Goal: Task Accomplishment & Management: Complete application form

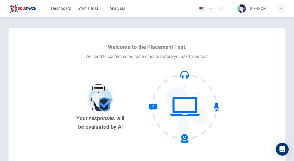
scroll to position [51, 0]
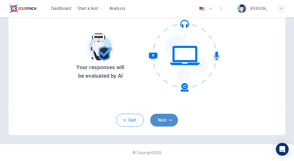
click at [163, 119] on button "Next" at bounding box center [164, 120] width 28 height 13
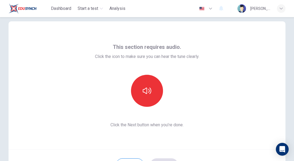
scroll to position [0, 0]
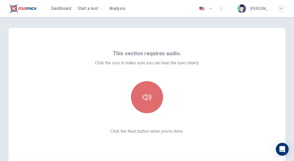
click at [151, 94] on button "button" at bounding box center [147, 97] width 32 height 32
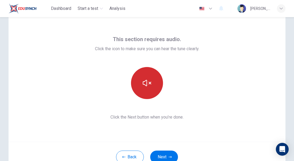
scroll to position [14, 0]
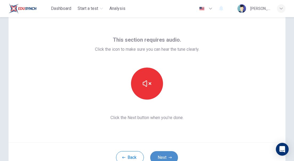
click at [165, 153] on button "Next" at bounding box center [164, 157] width 28 height 13
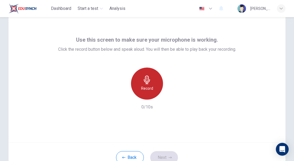
click at [147, 79] on icon "button" at bounding box center [147, 79] width 6 height 9
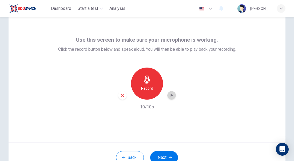
click at [171, 97] on icon "button" at bounding box center [171, 94] width 5 height 5
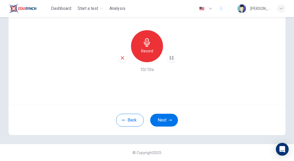
scroll to position [51, 0]
click at [162, 118] on button "Next" at bounding box center [164, 120] width 28 height 13
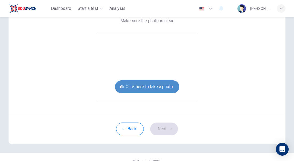
click at [138, 87] on button "Click here to take a photo" at bounding box center [147, 86] width 64 height 13
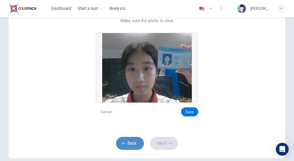
click at [123, 140] on button "Back" at bounding box center [130, 143] width 28 height 13
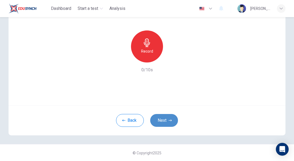
click at [161, 120] on button "Next" at bounding box center [164, 120] width 28 height 13
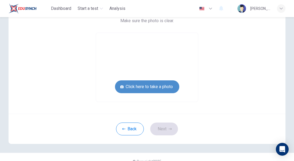
click at [134, 91] on button "Click here to take a photo" at bounding box center [147, 86] width 64 height 13
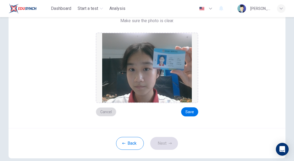
click at [110, 110] on button "Cancel" at bounding box center [106, 111] width 21 height 9
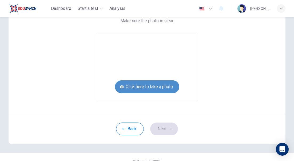
click at [149, 80] on button "Click here to take a photo" at bounding box center [147, 86] width 64 height 13
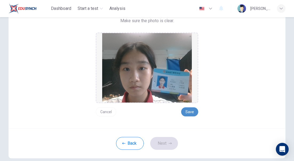
click at [188, 111] on button "Save" at bounding box center [189, 111] width 17 height 9
click at [169, 140] on button "Next" at bounding box center [164, 143] width 28 height 13
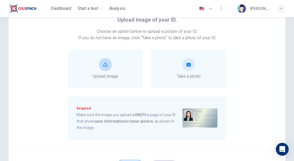
scroll to position [35, 0]
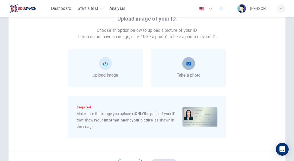
click at [185, 68] on button "take photo" at bounding box center [188, 63] width 13 height 13
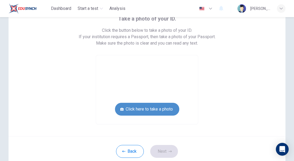
click at [163, 108] on button "Click here to take a photo" at bounding box center [147, 109] width 64 height 13
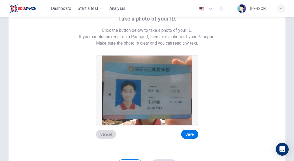
click at [106, 136] on button "Cancel" at bounding box center [106, 134] width 21 height 9
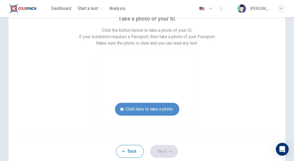
click at [138, 110] on button "Click here to take a photo" at bounding box center [147, 109] width 64 height 13
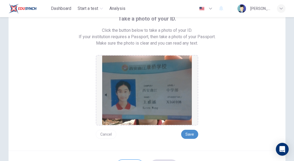
click at [189, 135] on button "Save" at bounding box center [189, 134] width 17 height 9
click at [188, 135] on button "Save" at bounding box center [189, 134] width 17 height 9
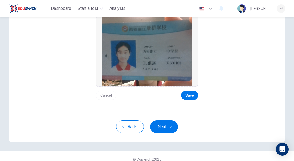
scroll to position [73, 0]
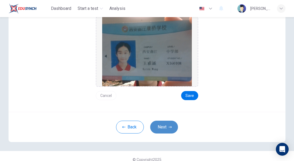
click at [165, 127] on button "Next" at bounding box center [164, 126] width 28 height 13
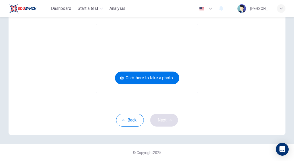
scroll to position [0, 0]
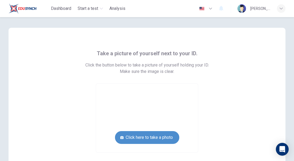
click at [155, 139] on button "Click here to take a photo" at bounding box center [147, 137] width 64 height 13
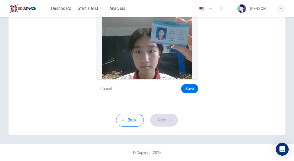
scroll to position [74, 0]
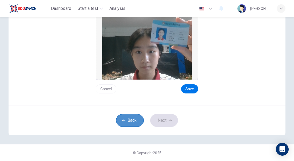
click at [119, 124] on button "Back" at bounding box center [130, 120] width 28 height 13
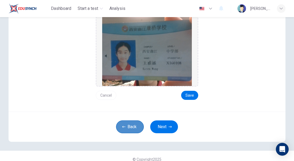
click at [128, 130] on button "Back" at bounding box center [130, 126] width 28 height 13
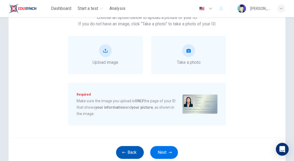
scroll to position [48, 0]
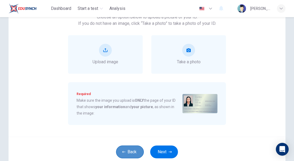
click at [127, 148] on button "Back" at bounding box center [130, 151] width 28 height 13
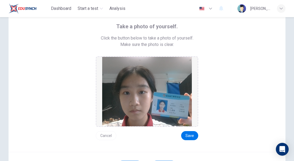
scroll to position [27, 0]
click at [106, 135] on button "Cancel" at bounding box center [106, 135] width 21 height 9
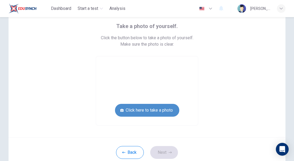
click at [136, 114] on button "Click here to take a photo" at bounding box center [147, 110] width 64 height 13
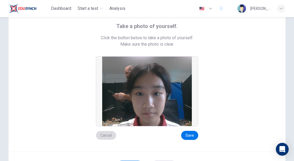
click at [102, 134] on button "Cancel" at bounding box center [106, 135] width 21 height 9
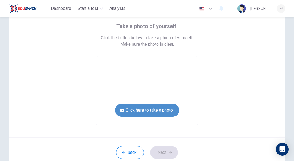
click at [142, 109] on button "Click here to take a photo" at bounding box center [147, 110] width 64 height 13
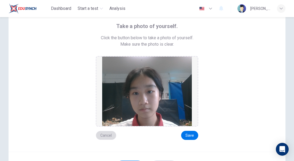
click at [104, 134] on button "Cancel" at bounding box center [106, 135] width 21 height 9
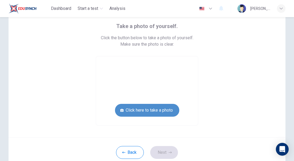
click at [139, 109] on button "Click here to take a photo" at bounding box center [147, 110] width 64 height 13
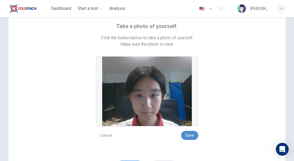
click at [185, 135] on button "Save" at bounding box center [189, 135] width 17 height 9
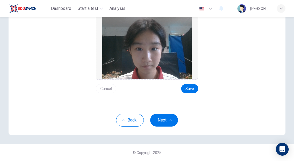
scroll to position [74, 0]
click at [169, 119] on icon "button" at bounding box center [169, 119] width 3 height 3
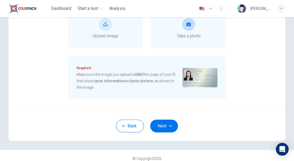
click at [188, 40] on div "Take a photo" at bounding box center [188, 28] width 75 height 38
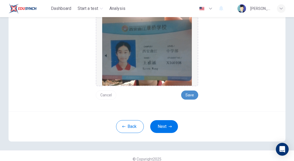
click at [187, 97] on button "Save" at bounding box center [189, 94] width 17 height 9
click at [102, 95] on button "Cancel" at bounding box center [106, 94] width 21 height 9
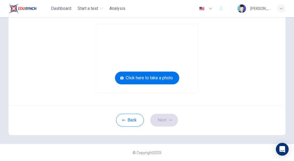
scroll to position [66, 0]
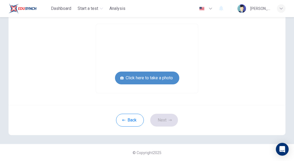
click at [131, 75] on button "Click here to take a photo" at bounding box center [147, 77] width 64 height 13
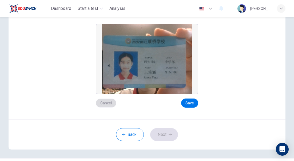
click at [106, 105] on button "Cancel" at bounding box center [106, 102] width 21 height 9
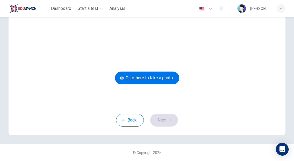
click at [106, 105] on div "Back Next" at bounding box center [147, 120] width 277 height 30
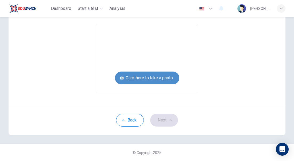
click at [142, 79] on button "Click here to take a photo" at bounding box center [147, 77] width 64 height 13
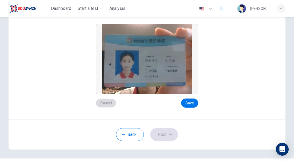
click at [102, 103] on button "Cancel" at bounding box center [106, 102] width 21 height 9
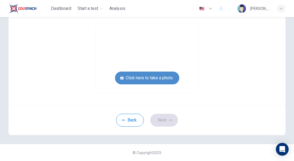
click at [129, 79] on button "Click here to take a photo" at bounding box center [147, 77] width 64 height 13
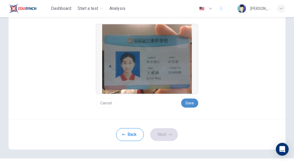
click at [186, 106] on button "Save" at bounding box center [189, 102] width 17 height 9
click at [164, 136] on button "Next" at bounding box center [164, 134] width 28 height 13
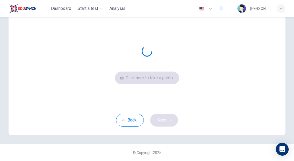
scroll to position [59, 0]
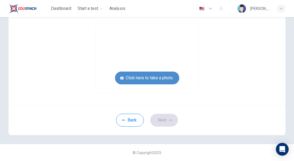
click at [138, 78] on button "Click here to take a photo" at bounding box center [147, 77] width 64 height 13
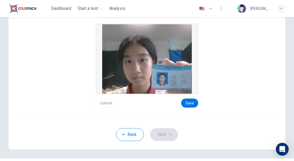
click at [165, 134] on div "Back Next" at bounding box center [147, 134] width 277 height 30
click at [192, 100] on button "Save" at bounding box center [189, 102] width 17 height 9
click at [157, 136] on button "Next" at bounding box center [164, 134] width 28 height 13
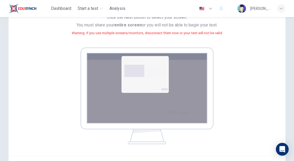
scroll to position [88, 0]
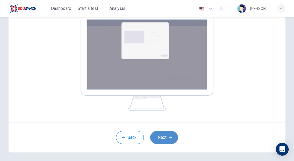
click at [162, 137] on button "Next" at bounding box center [164, 137] width 28 height 13
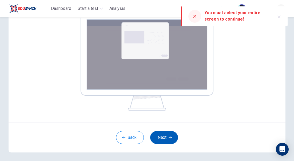
click at [156, 140] on button "Next" at bounding box center [164, 137] width 28 height 13
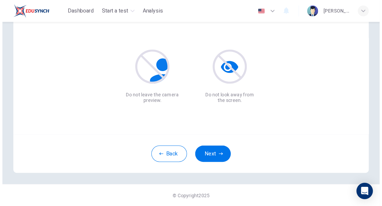
scroll to position [16, 0]
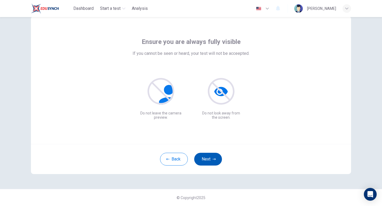
click at [205, 160] on button "Next" at bounding box center [208, 159] width 28 height 13
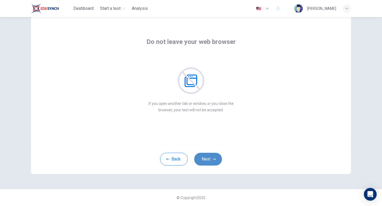
click at [212, 158] on icon "button" at bounding box center [213, 159] width 3 height 3
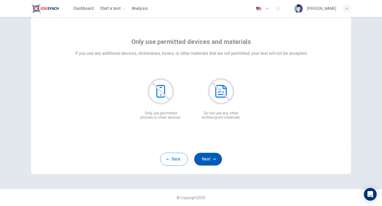
click at [212, 158] on icon "button" at bounding box center [213, 159] width 3 height 3
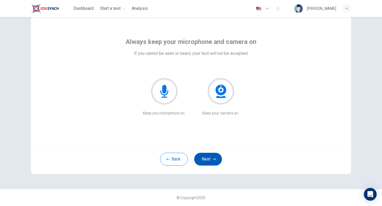
click at [212, 158] on icon "button" at bounding box center [213, 159] width 3 height 3
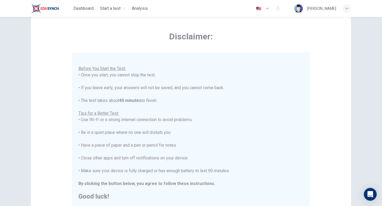
scroll to position [90, 0]
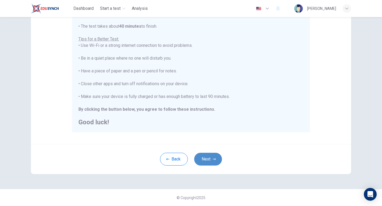
click at [205, 159] on button "Next" at bounding box center [208, 159] width 28 height 13
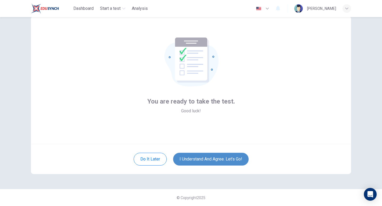
click at [205, 159] on button "I understand and agree. Let’s go!" at bounding box center [210, 159] width 75 height 13
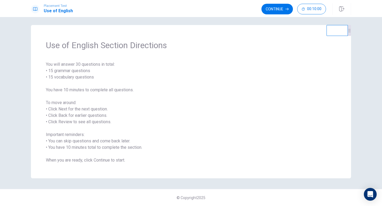
scroll to position [2, 0]
click at [276, 7] on button "Continue" at bounding box center [276, 9] width 31 height 11
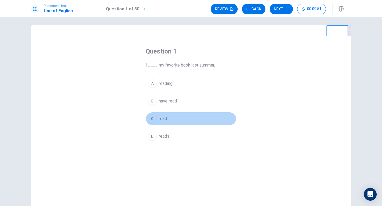
click at [152, 118] on div "C" at bounding box center [152, 119] width 9 height 9
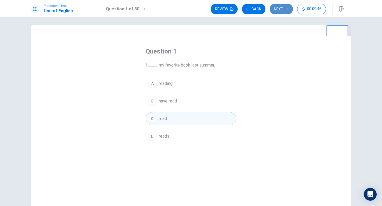
click at [277, 9] on button "Next" at bounding box center [280, 9] width 23 height 11
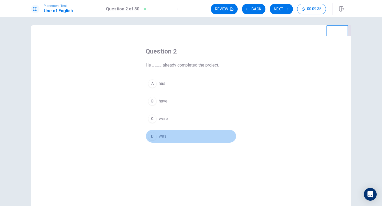
click at [160, 136] on span "was" at bounding box center [163, 136] width 8 height 6
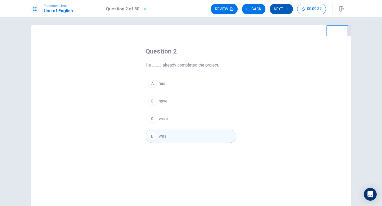
click at [282, 8] on button "Next" at bounding box center [280, 9] width 23 height 11
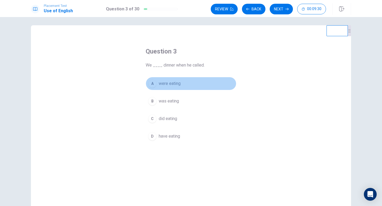
click at [154, 83] on div "A" at bounding box center [152, 83] width 9 height 9
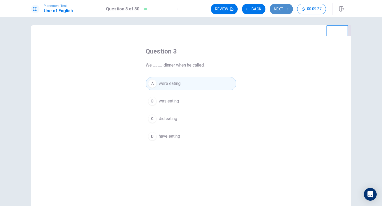
click at [285, 11] on button "Next" at bounding box center [280, 9] width 23 height 11
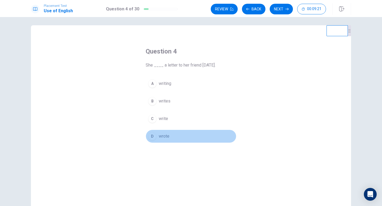
click at [152, 136] on div "D" at bounding box center [152, 136] width 9 height 9
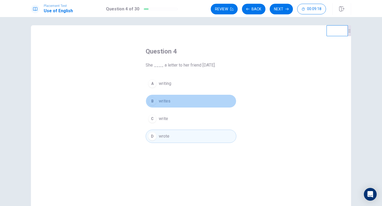
click at [152, 102] on div "B" at bounding box center [152, 101] width 9 height 9
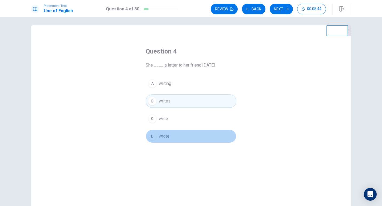
click at [165, 138] on span "wrote" at bounding box center [164, 136] width 11 height 6
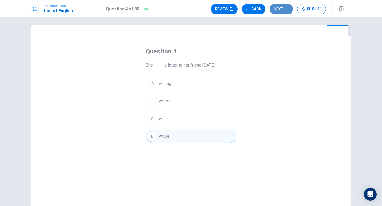
click at [275, 9] on button "Next" at bounding box center [280, 9] width 23 height 11
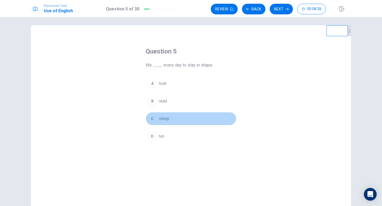
click at [150, 118] on div "C" at bounding box center [152, 119] width 9 height 9
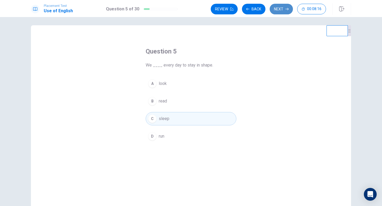
click at [283, 9] on button "Next" at bounding box center [280, 9] width 23 height 11
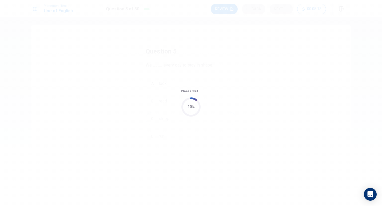
scroll to position [0, 0]
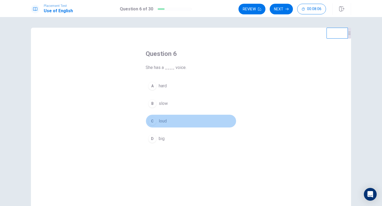
click at [151, 120] on div "C" at bounding box center [152, 121] width 9 height 9
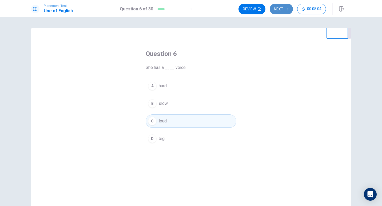
click at [279, 8] on button "Next" at bounding box center [280, 9] width 23 height 11
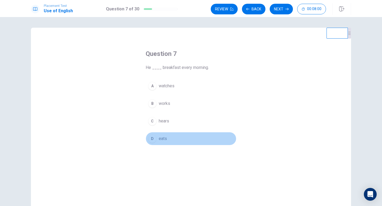
click at [152, 140] on div "D" at bounding box center [152, 139] width 9 height 9
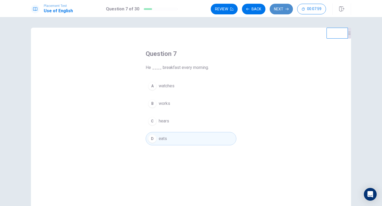
click at [282, 7] on button "Next" at bounding box center [280, 9] width 23 height 11
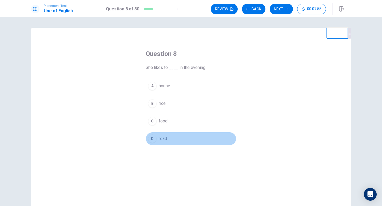
click at [151, 139] on div "D" at bounding box center [152, 139] width 9 height 9
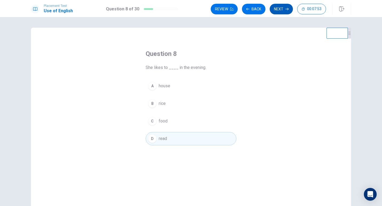
click at [273, 8] on button "Next" at bounding box center [280, 9] width 23 height 11
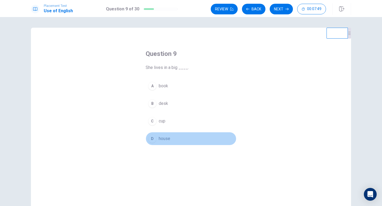
click at [150, 136] on div "D" at bounding box center [152, 139] width 9 height 9
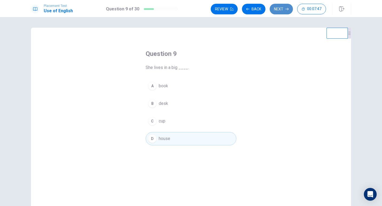
click at [283, 7] on button "Next" at bounding box center [280, 9] width 23 height 11
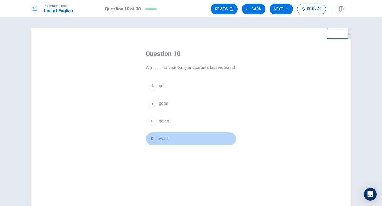
click at [154, 141] on div "D" at bounding box center [152, 139] width 9 height 9
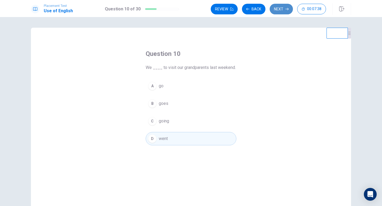
click at [282, 7] on button "Next" at bounding box center [280, 9] width 23 height 11
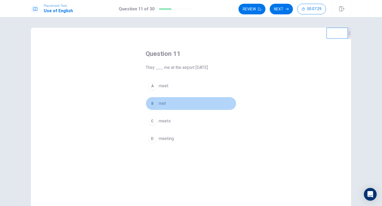
click at [153, 105] on div "B" at bounding box center [152, 103] width 9 height 9
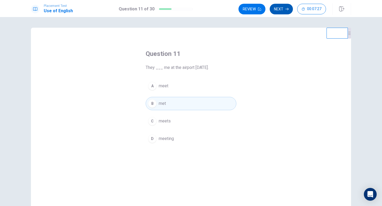
click at [279, 10] on button "Next" at bounding box center [280, 9] width 23 height 11
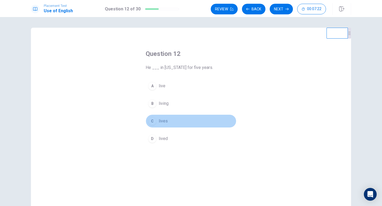
click at [151, 119] on div "C" at bounding box center [152, 121] width 9 height 9
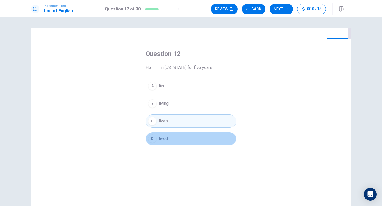
click at [151, 140] on div "D" at bounding box center [152, 139] width 9 height 9
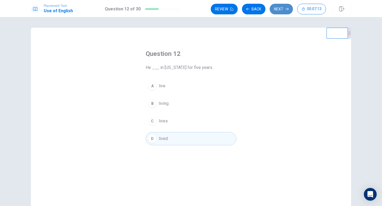
click at [277, 7] on button "Next" at bounding box center [280, 9] width 23 height 11
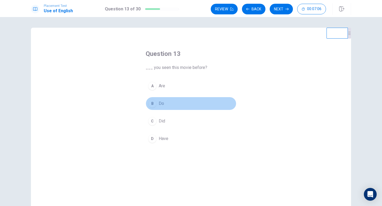
click at [149, 104] on div "B" at bounding box center [152, 103] width 9 height 9
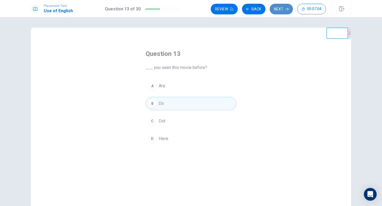
click at [276, 7] on button "Next" at bounding box center [280, 9] width 23 height 11
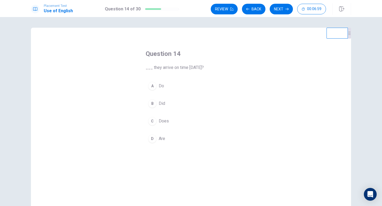
click at [151, 142] on div "D" at bounding box center [152, 139] width 9 height 9
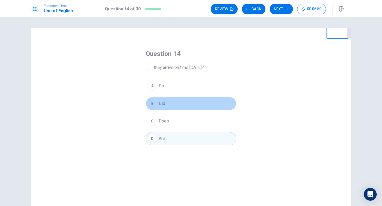
click at [152, 102] on div "B" at bounding box center [152, 103] width 9 height 9
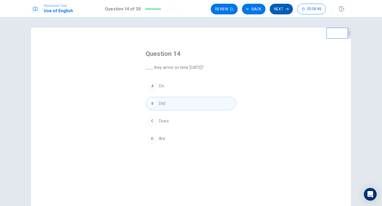
click at [288, 10] on icon "button" at bounding box center [286, 8] width 3 height 3
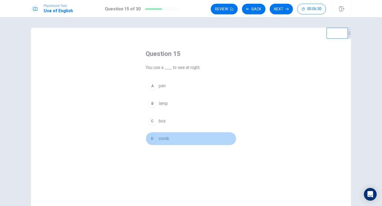
click at [153, 141] on div "D" at bounding box center [152, 139] width 9 height 9
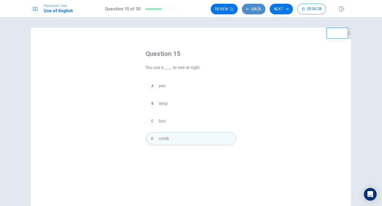
click at [253, 6] on button "Back" at bounding box center [253, 9] width 23 height 11
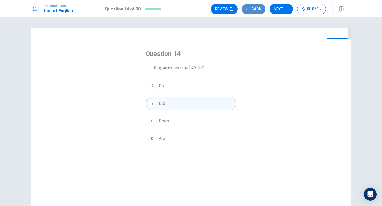
click at [253, 6] on button "Back" at bounding box center [253, 9] width 23 height 11
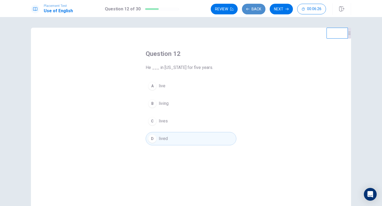
click at [253, 6] on button "Back" at bounding box center [253, 9] width 23 height 11
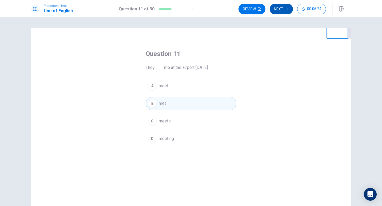
click at [280, 6] on button "Next" at bounding box center [280, 9] width 23 height 11
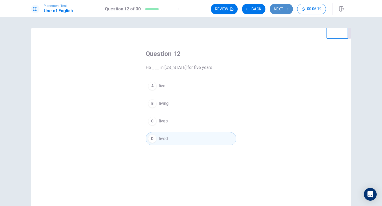
click at [280, 6] on button "Next" at bounding box center [280, 9] width 23 height 11
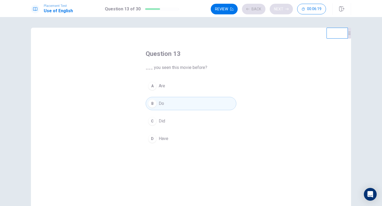
click at [280, 6] on div "Review Back Next 00:06:19" at bounding box center [268, 9] width 115 height 11
click at [280, 6] on div "Review Back Next 00:06:18" at bounding box center [268, 9] width 115 height 11
click at [280, 6] on button "Next" at bounding box center [280, 9] width 23 height 11
click at [280, 6] on div "Review Back Next 00:06:17" at bounding box center [268, 9] width 115 height 11
click at [280, 6] on div "Review Back Next 00:06:16" at bounding box center [268, 9] width 115 height 11
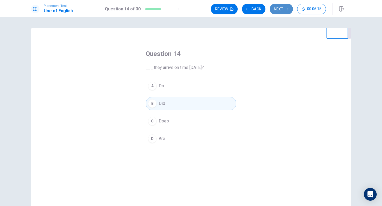
click at [280, 6] on button "Next" at bounding box center [280, 9] width 23 height 11
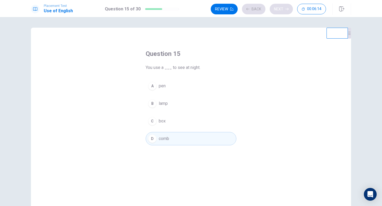
click at [280, 6] on div "Review Back Next 00:06:14" at bounding box center [268, 9] width 115 height 11
click at [280, 6] on button "Next" at bounding box center [280, 9] width 23 height 11
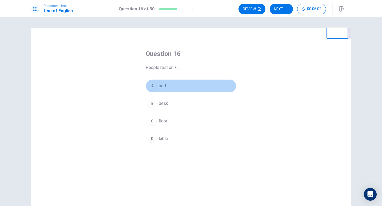
click at [150, 87] on div "A" at bounding box center [152, 86] width 9 height 9
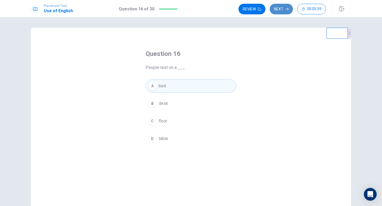
click at [281, 7] on button "Next" at bounding box center [280, 9] width 23 height 11
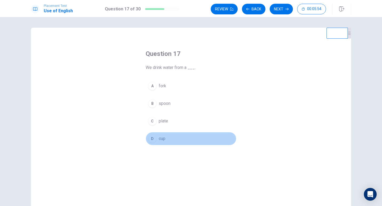
click at [152, 138] on div "D" at bounding box center [152, 139] width 9 height 9
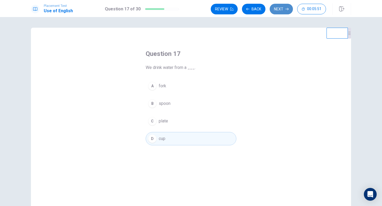
click at [277, 13] on button "Next" at bounding box center [280, 9] width 23 height 11
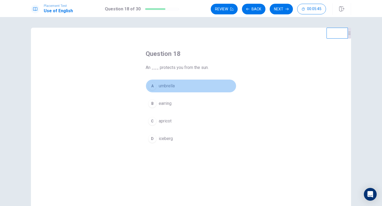
click at [151, 87] on div "A" at bounding box center [152, 86] width 9 height 9
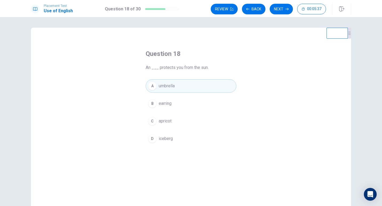
click at [160, 104] on span "earring" at bounding box center [165, 103] width 13 height 6
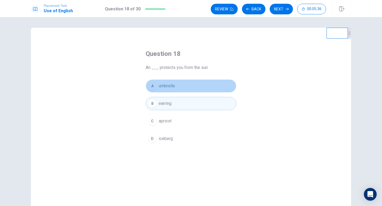
click at [157, 89] on button "A umbrella" at bounding box center [191, 85] width 91 height 13
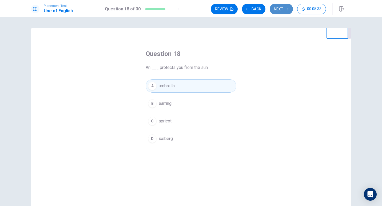
click at [278, 10] on button "Next" at bounding box center [280, 9] width 23 height 11
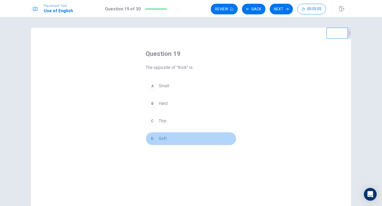
click at [151, 139] on div "D" at bounding box center [152, 139] width 9 height 9
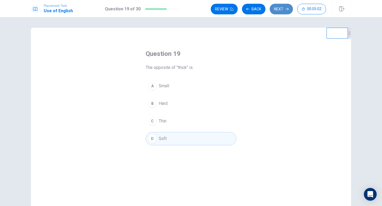
click at [279, 5] on button "Next" at bounding box center [280, 9] width 23 height 11
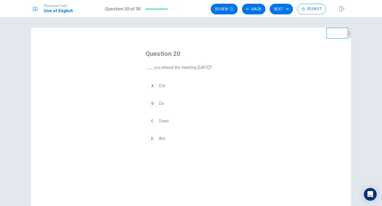
click at [153, 87] on div "A" at bounding box center [152, 86] width 9 height 9
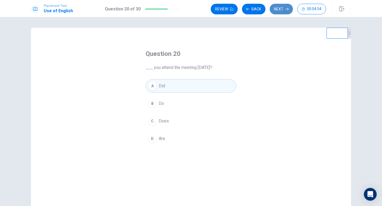
click at [280, 10] on button "Next" at bounding box center [280, 9] width 23 height 11
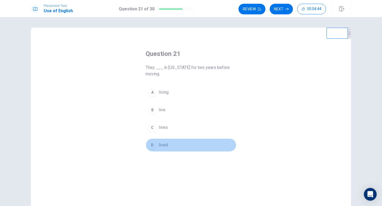
click at [151, 145] on div "D" at bounding box center [152, 145] width 9 height 9
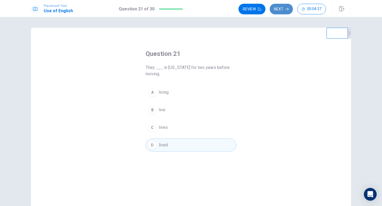
click at [280, 10] on button "Next" at bounding box center [280, 9] width 23 height 11
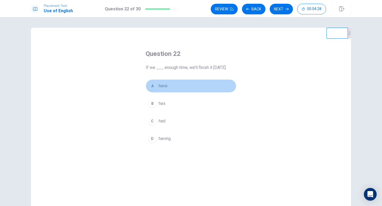
click at [151, 87] on div "A" at bounding box center [152, 86] width 9 height 9
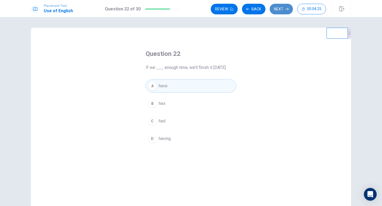
click at [277, 7] on button "Next" at bounding box center [280, 9] width 23 height 11
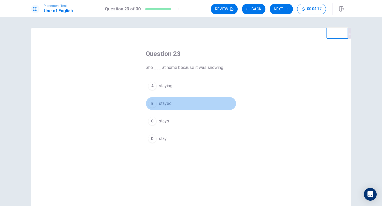
click at [151, 105] on div "B" at bounding box center [152, 103] width 9 height 9
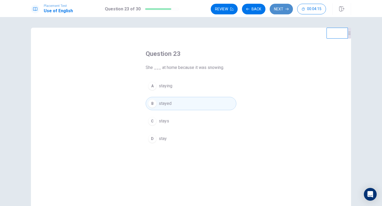
click at [280, 10] on button "Next" at bounding box center [280, 9] width 23 height 11
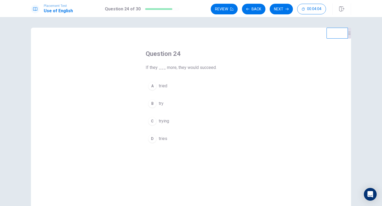
click at [150, 86] on div "A" at bounding box center [152, 86] width 9 height 9
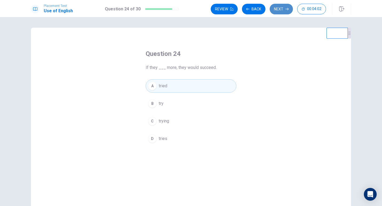
click at [284, 9] on button "Next" at bounding box center [280, 9] width 23 height 11
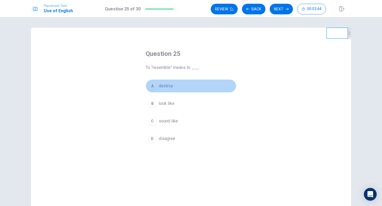
click at [153, 88] on div "A" at bounding box center [152, 86] width 9 height 9
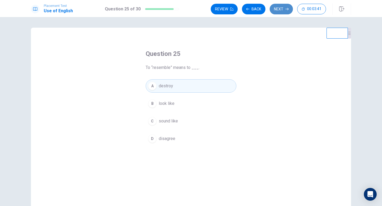
click at [276, 9] on button "Next" at bounding box center [280, 9] width 23 height 11
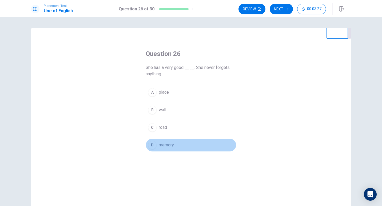
click at [150, 147] on div "D" at bounding box center [152, 145] width 9 height 9
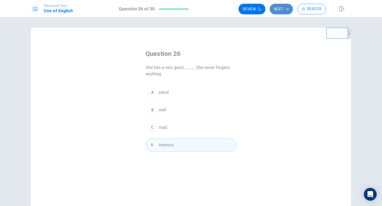
click at [280, 5] on button "Next" at bounding box center [280, 9] width 23 height 11
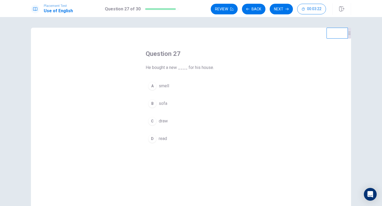
click at [164, 104] on span "sofa" at bounding box center [163, 103] width 9 height 6
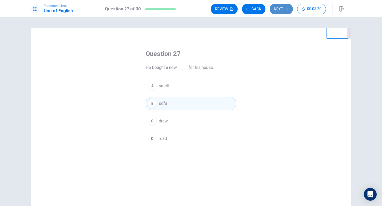
click at [285, 12] on button "Next" at bounding box center [280, 9] width 23 height 11
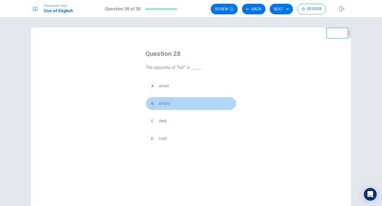
click at [150, 106] on div "B" at bounding box center [152, 103] width 9 height 9
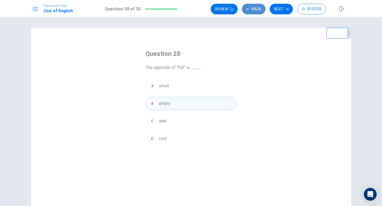
click at [247, 10] on icon "button" at bounding box center [247, 8] width 3 height 3
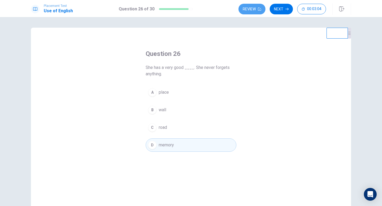
click at [247, 10] on button "Review" at bounding box center [251, 9] width 27 height 11
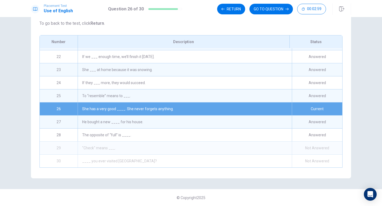
scroll to position [232, 0]
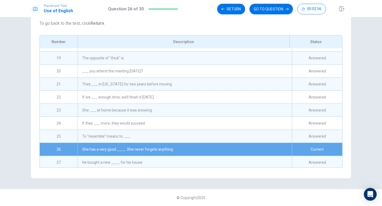
click at [133, 59] on div "The opposite of "thick" is:" at bounding box center [185, 58] width 214 height 13
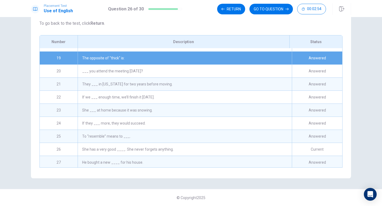
click at [293, 60] on div "Answered" at bounding box center [317, 58] width 50 height 13
click at [293, 59] on div "Answered" at bounding box center [317, 58] width 50 height 13
drag, startPoint x: 309, startPoint y: 59, endPoint x: 131, endPoint y: 60, distance: 178.3
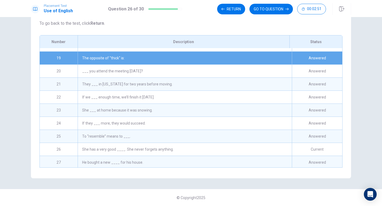
click at [131, 60] on div "19 The opposite of "thick" is: Answered" at bounding box center [191, 57] width 302 height 13
click at [131, 60] on div "The opposite of "thick" is:" at bounding box center [185, 58] width 214 height 13
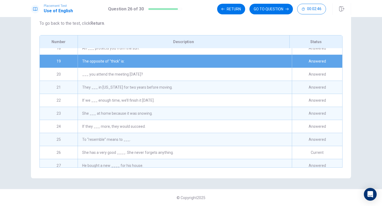
scroll to position [228, 0]
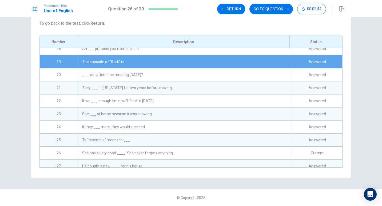
click at [107, 59] on div "The opposite of "thick" is:" at bounding box center [185, 61] width 214 height 13
drag, startPoint x: 107, startPoint y: 59, endPoint x: 284, endPoint y: 61, distance: 176.2
click at [284, 61] on div "The opposite of "thick" is:" at bounding box center [185, 61] width 214 height 13
click at [293, 61] on div "Answered" at bounding box center [317, 61] width 50 height 13
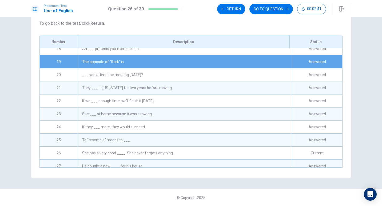
click at [293, 61] on div "Answered" at bounding box center [317, 61] width 50 height 13
drag, startPoint x: 293, startPoint y: 61, endPoint x: 256, endPoint y: 7, distance: 65.0
click at [256, 7] on div "Placement Test Use of English Question 26 of 30 Return GO TO QUESTION 00:02:40 …" at bounding box center [191, 103] width 382 height 206
click at [256, 7] on button "GO TO QUESTION" at bounding box center [270, 9] width 43 height 11
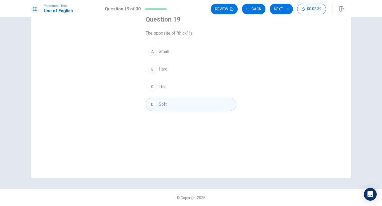
scroll to position [34, 0]
click at [281, 9] on button "Next" at bounding box center [280, 9] width 23 height 11
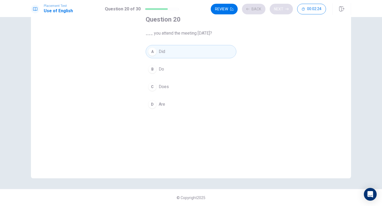
click at [281, 9] on div "Review Back Next 00:02:24" at bounding box center [268, 9] width 115 height 11
click at [278, 10] on button "Next" at bounding box center [280, 9] width 23 height 11
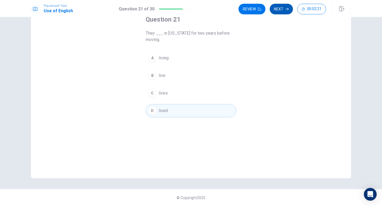
click at [278, 10] on button "Next" at bounding box center [280, 9] width 23 height 11
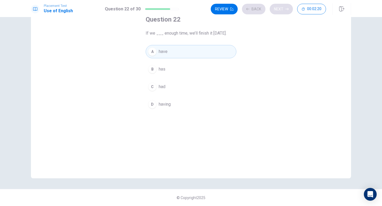
click at [278, 10] on div "Review Back Next 00:02:20" at bounding box center [268, 9] width 115 height 11
click at [278, 10] on button "Next" at bounding box center [280, 9] width 23 height 11
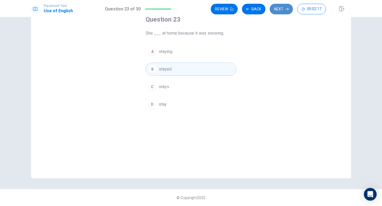
click at [278, 10] on button "Next" at bounding box center [280, 9] width 23 height 11
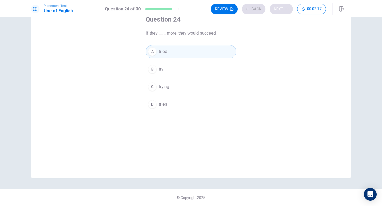
click at [278, 10] on div "Review Back Next 00:02:17" at bounding box center [268, 9] width 115 height 11
click at [278, 10] on button "Next" at bounding box center [280, 9] width 23 height 11
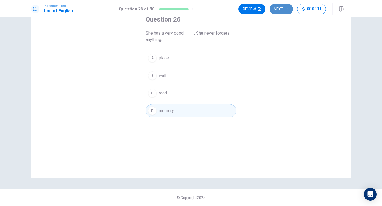
click at [278, 10] on button "Next" at bounding box center [280, 9] width 23 height 11
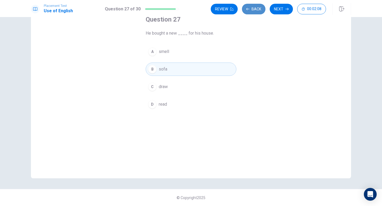
click at [252, 11] on button "Back" at bounding box center [253, 9] width 23 height 11
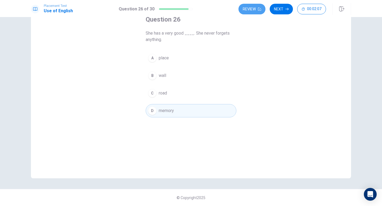
click at [252, 11] on button "Review" at bounding box center [251, 9] width 27 height 11
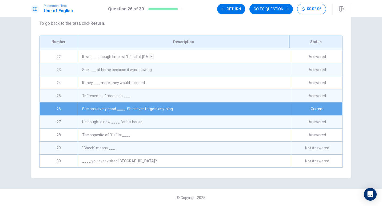
scroll to position [275, 0]
click at [271, 9] on button "GO TO QUESTION" at bounding box center [270, 9] width 43 height 11
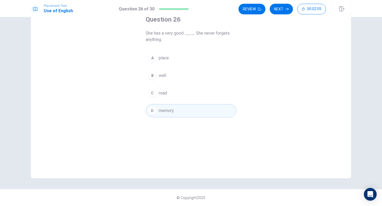
scroll to position [34, 0]
click at [275, 7] on button "Next" at bounding box center [280, 9] width 23 height 11
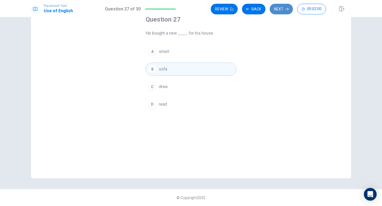
click at [275, 7] on button "Next" at bounding box center [280, 9] width 23 height 11
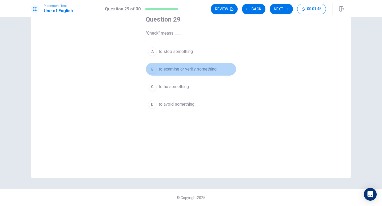
click at [151, 70] on div "B" at bounding box center [152, 69] width 9 height 9
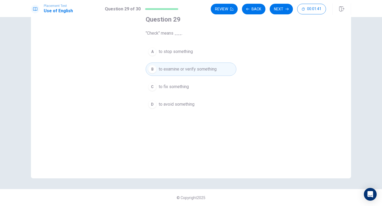
click at [276, 14] on div "Review Back Next 00:01:41" at bounding box center [281, 9] width 140 height 12
click at [280, 13] on button "Next" at bounding box center [280, 9] width 23 height 11
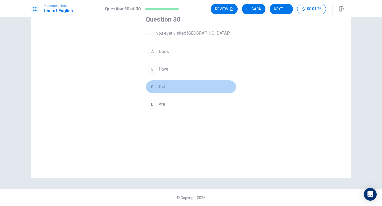
click at [150, 86] on div "C" at bounding box center [152, 87] width 9 height 9
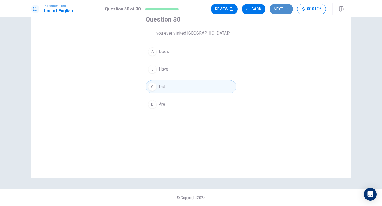
click at [278, 11] on button "Next" at bounding box center [280, 9] width 23 height 11
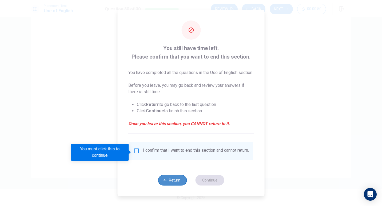
click at [172, 160] on button "Return" at bounding box center [172, 180] width 29 height 11
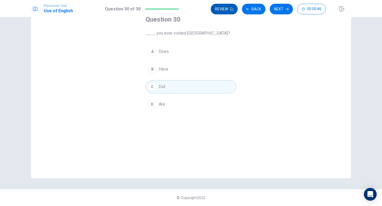
click at [231, 8] on icon "button" at bounding box center [231, 8] width 3 height 3
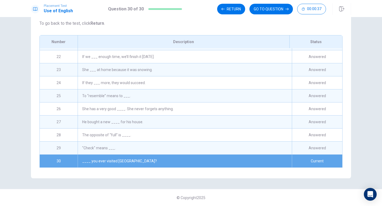
scroll to position [273, 0]
click at [114, 57] on div "If we ___ enough time, we’ll finish it [DATE]." at bounding box center [185, 56] width 214 height 13
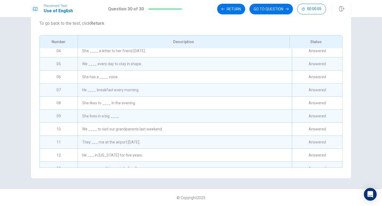
scroll to position [0, 0]
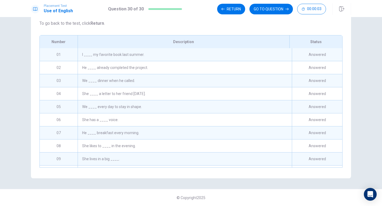
click at [118, 92] on div "She ____ a letter to her friend [DATE]." at bounding box center [185, 93] width 214 height 13
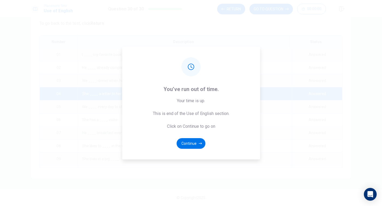
click at [271, 9] on div "You’ve run out of time. Your time is up. This is end of the Use of English sect…" at bounding box center [191, 103] width 382 height 206
click at [198, 142] on button "Continue" at bounding box center [190, 143] width 29 height 11
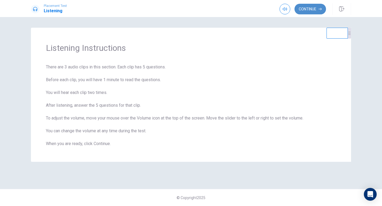
click at [293, 12] on button "Continue" at bounding box center [309, 9] width 31 height 11
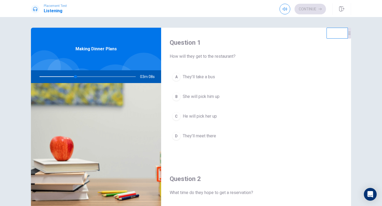
scroll to position [78, 0]
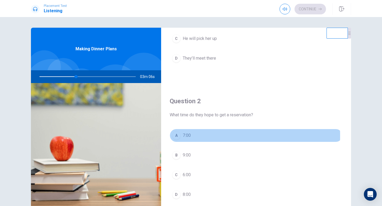
click at [175, 136] on div "A" at bounding box center [176, 135] width 9 height 9
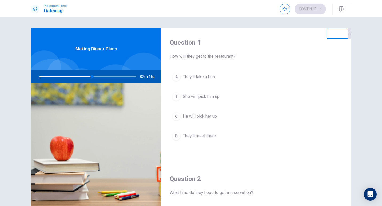
scroll to position [1, 0]
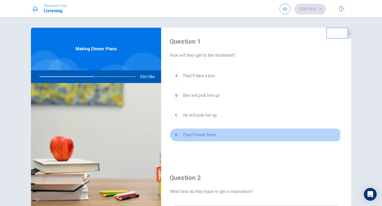
click at [176, 133] on div "D" at bounding box center [176, 135] width 9 height 9
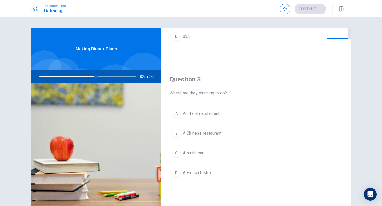
scroll to position [236, 0]
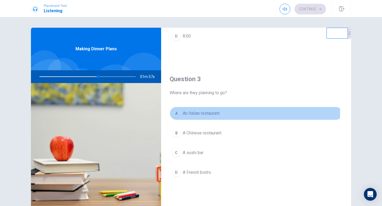
click at [174, 110] on div "A" at bounding box center [176, 113] width 9 height 9
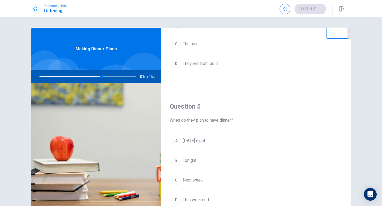
scroll to position [497, 0]
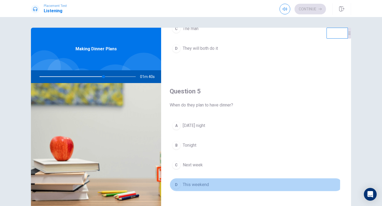
click at [177, 160] on div "D" at bounding box center [176, 185] width 9 height 9
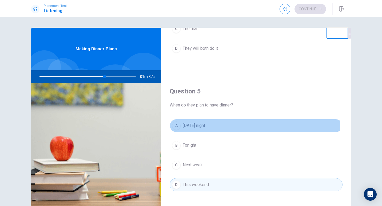
click at [175, 127] on div "A" at bounding box center [176, 126] width 9 height 9
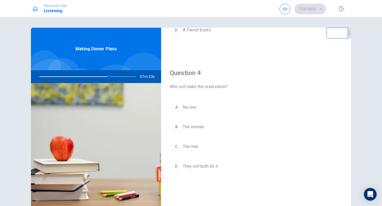
scroll to position [379, 0]
click at [173, 128] on div "B" at bounding box center [176, 127] width 9 height 9
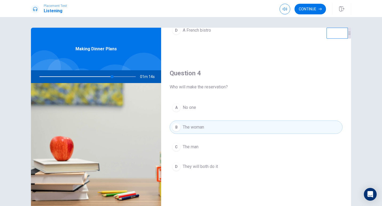
scroll to position [469, 0]
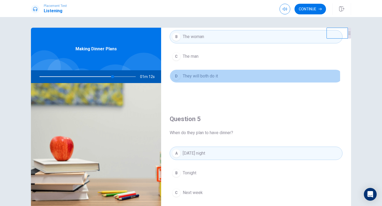
click at [172, 77] on div "D" at bounding box center [176, 76] width 9 height 9
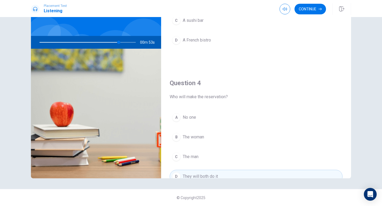
scroll to position [336, 0]
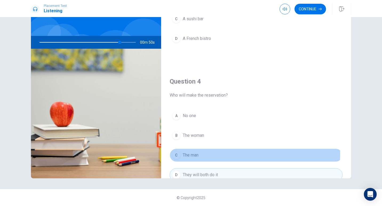
click at [174, 154] on div "C" at bounding box center [176, 155] width 9 height 9
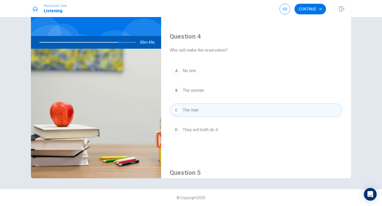
scroll to position [381, 0]
click at [174, 91] on div "B" at bounding box center [176, 90] width 9 height 9
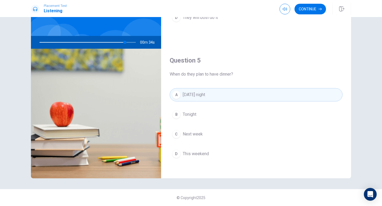
scroll to position [493, 0]
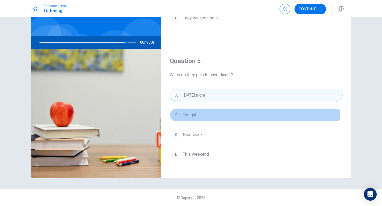
click at [188, 115] on span "Tonight" at bounding box center [190, 115] width 14 height 6
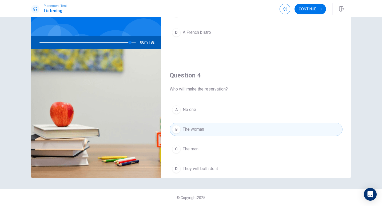
scroll to position [344, 0]
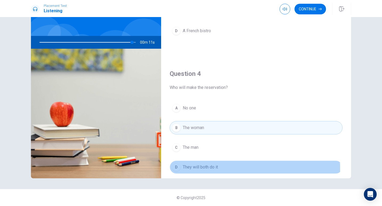
click at [175, 160] on div "D" at bounding box center [176, 167] width 9 height 9
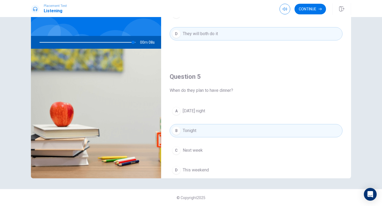
scroll to position [497, 0]
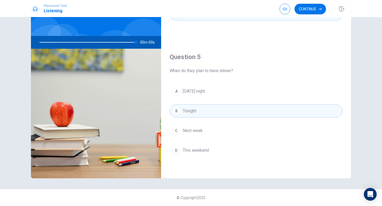
type input "0"
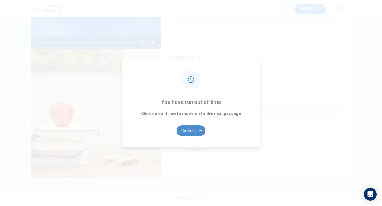
click at [185, 131] on button "Continue" at bounding box center [190, 131] width 29 height 11
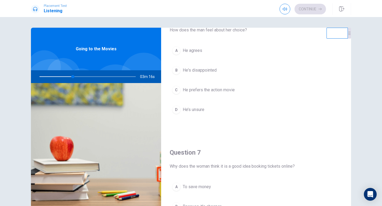
scroll to position [0, 0]
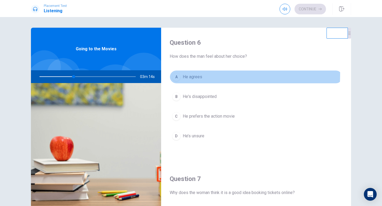
click at [174, 74] on div "A" at bounding box center [176, 77] width 9 height 9
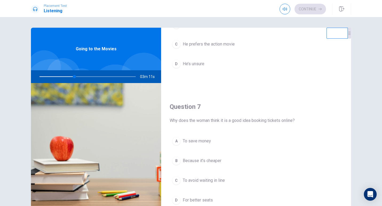
scroll to position [72, 0]
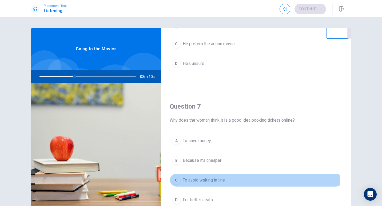
click at [177, 160] on div "C" at bounding box center [176, 180] width 9 height 9
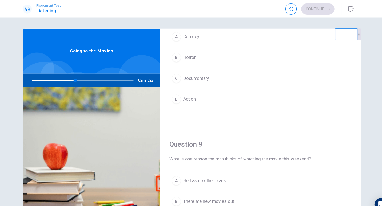
scroll to position [315, 0]
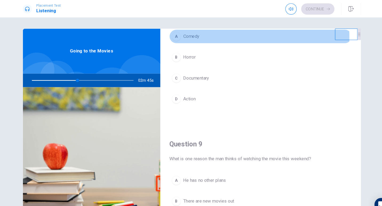
click at [175, 36] on div "A" at bounding box center [176, 35] width 9 height 9
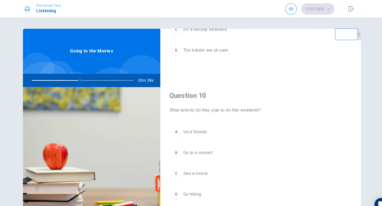
scroll to position [497, 0]
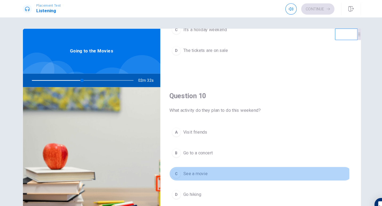
click at [172, 160] on div "C" at bounding box center [176, 165] width 9 height 9
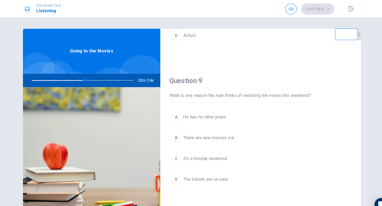
scroll to position [374, 0]
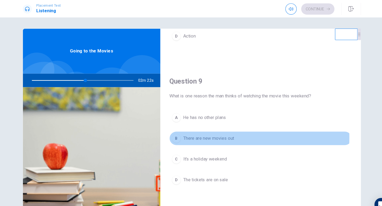
click at [178, 131] on div "B" at bounding box center [176, 132] width 9 height 9
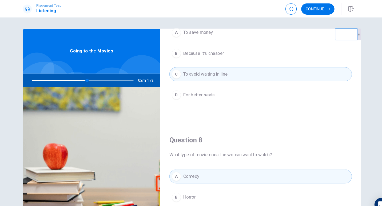
scroll to position [182, 0]
click at [293, 8] on button "Continue" at bounding box center [309, 9] width 31 height 11
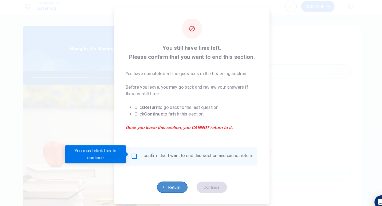
click at [179, 160] on button "Return" at bounding box center [172, 180] width 29 height 11
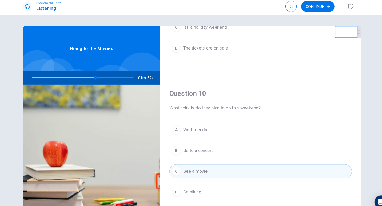
scroll to position [497, 0]
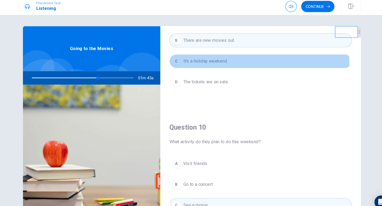
click at [239, 63] on button "C It’s a holiday weekend" at bounding box center [256, 60] width 173 height 13
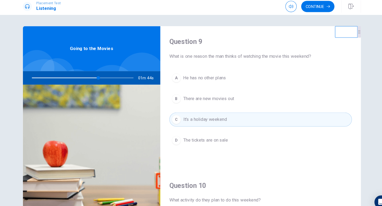
scroll to position [410, 0]
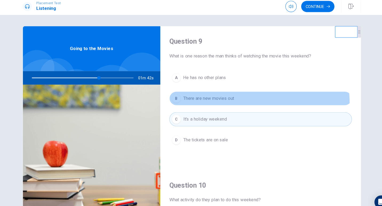
click at [231, 100] on button "B There are new movies out" at bounding box center [256, 96] width 173 height 13
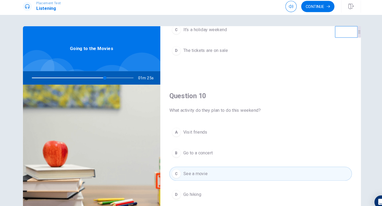
scroll to position [497, 0]
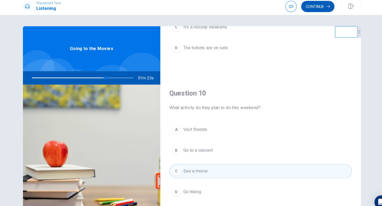
click at [293, 8] on button "Continue" at bounding box center [309, 9] width 31 height 11
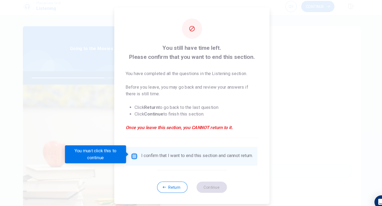
click at [137, 148] on input "You must click this to continue" at bounding box center [136, 151] width 6 height 6
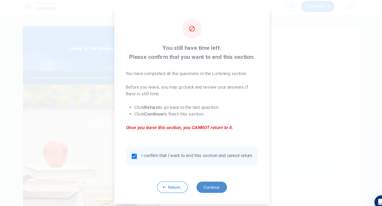
click at [204, 160] on button "Continue" at bounding box center [209, 180] width 29 height 11
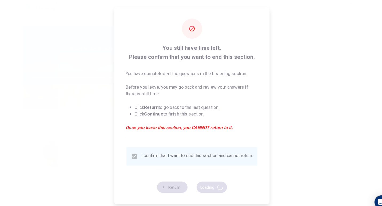
type input "74"
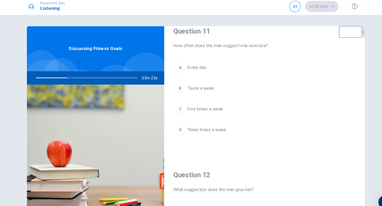
scroll to position [10, 0]
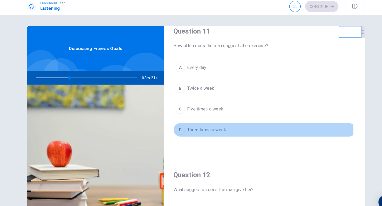
click at [175, 125] on div "D" at bounding box center [176, 126] width 9 height 9
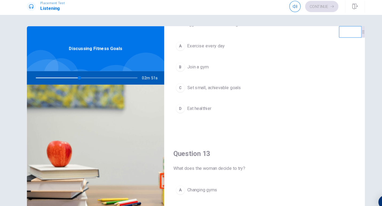
scroll to position [167, 0]
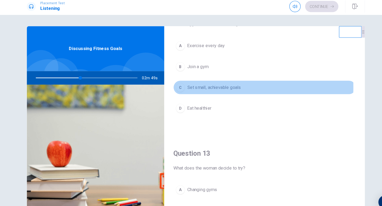
click at [173, 85] on div "C" at bounding box center [176, 86] width 9 height 9
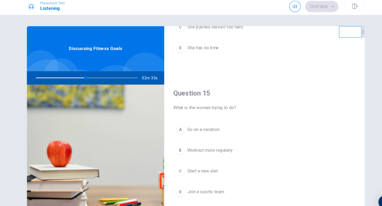
scroll to position [497, 0]
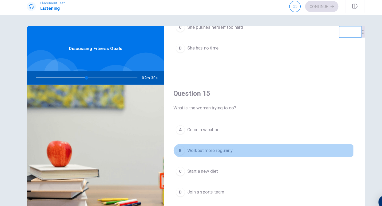
click at [175, 146] on div "B" at bounding box center [176, 146] width 9 height 9
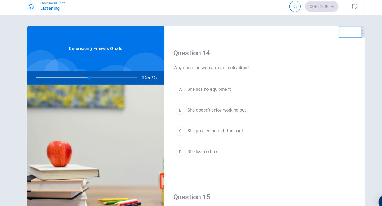
scroll to position [399, 0]
click at [175, 148] on div "D" at bounding box center [176, 147] width 9 height 9
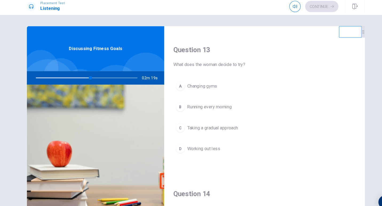
scroll to position [265, 0]
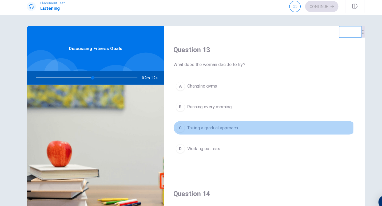
click at [176, 124] on div "C" at bounding box center [176, 124] width 9 height 9
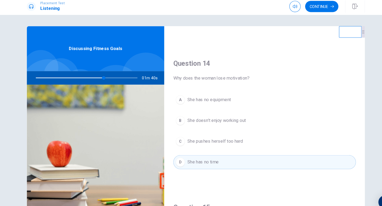
scroll to position [388, 0]
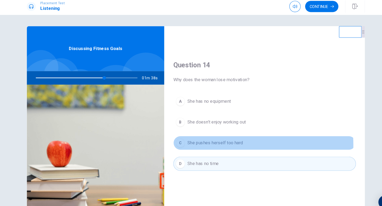
click at [200, 140] on span "She pushes herself too hard" at bounding box center [209, 138] width 53 height 6
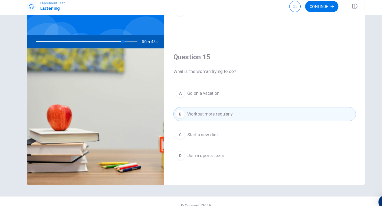
scroll to position [34, 0]
click at [195, 132] on span "Start a new diet" at bounding box center [197, 131] width 29 height 6
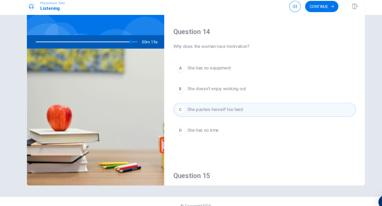
scroll to position [497, 0]
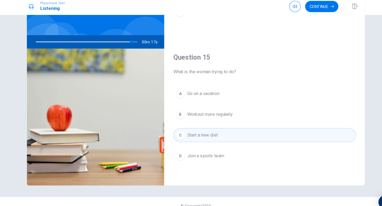
click at [178, 108] on div "B" at bounding box center [176, 111] width 9 height 9
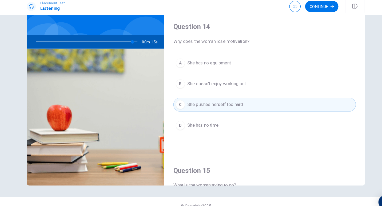
scroll to position [390, 0]
type input "0"
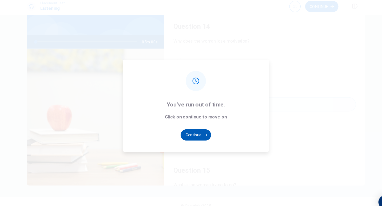
click at [196, 129] on button "Continue" at bounding box center [190, 131] width 29 height 11
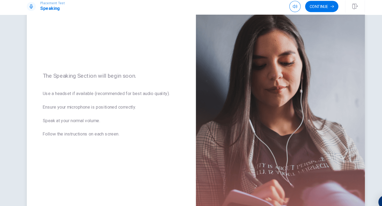
scroll to position [39, 0]
click at [293, 9] on button "Continue" at bounding box center [309, 9] width 31 height 11
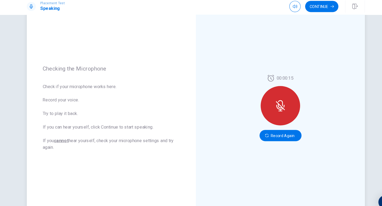
click at [271, 105] on icon at bounding box center [270, 103] width 4 height 5
click at [265, 107] on icon at bounding box center [270, 103] width 11 height 11
click at [267, 106] on icon at bounding box center [270, 104] width 7 height 5
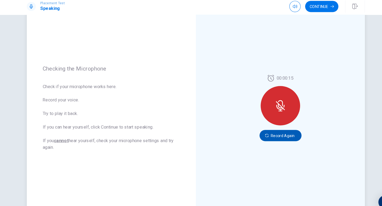
drag, startPoint x: 267, startPoint y: 106, endPoint x: 269, endPoint y: 131, distance: 24.6
click at [269, 131] on div "00:00:15 Record Again" at bounding box center [271, 105] width 40 height 63
click at [269, 131] on button "Record Again" at bounding box center [271, 131] width 40 height 11
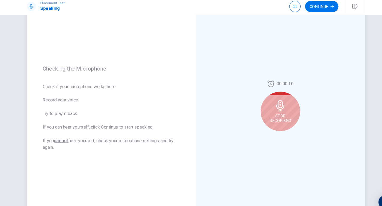
click at [270, 108] on icon at bounding box center [271, 103] width 8 height 11
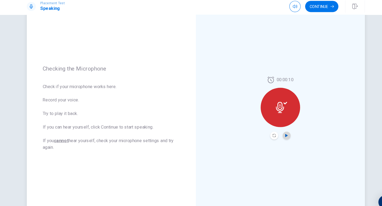
click at [275, 131] on icon "Play Audio" at bounding box center [276, 131] width 2 height 3
click at [293, 9] on button "Continue" at bounding box center [309, 9] width 31 height 11
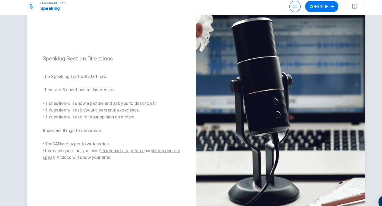
scroll to position [69, 0]
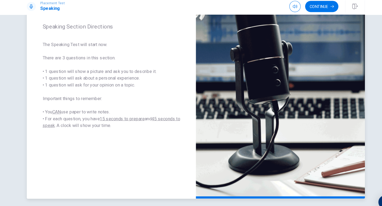
click at [67, 123] on span "The Speaking Test will start now. There are 3 questions in this section. • 1 qu…" at bounding box center [111, 83] width 130 height 83
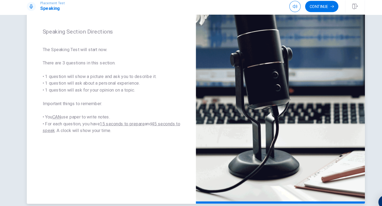
scroll to position [64, 0]
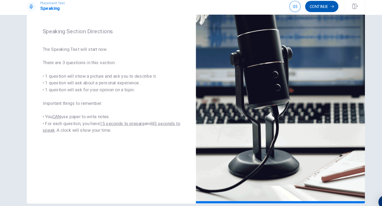
click at [293, 7] on button "Continue" at bounding box center [309, 9] width 31 height 11
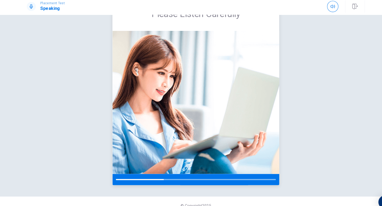
scroll to position [27, 0]
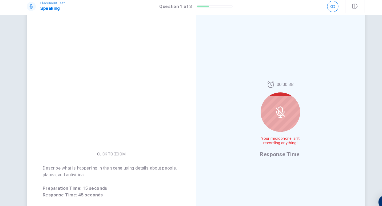
click at [269, 120] on div at bounding box center [270, 109] width 37 height 37
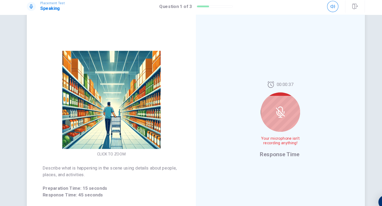
click at [269, 108] on icon at bounding box center [270, 109] width 11 height 11
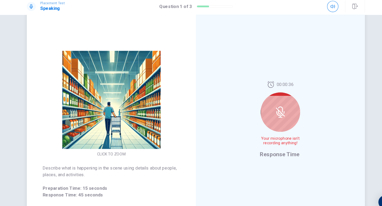
click at [269, 108] on icon at bounding box center [270, 109] width 11 height 11
drag, startPoint x: 269, startPoint y: 108, endPoint x: 259, endPoint y: 146, distance: 39.1
click at [259, 146] on div "00:00:35 Your microphone isn't recording anything! Response Time" at bounding box center [270, 117] width 39 height 74
click at [268, 138] on span "Your microphone isn't recording anything!" at bounding box center [270, 136] width 39 height 9
drag, startPoint x: 268, startPoint y: 138, endPoint x: 270, endPoint y: 80, distance: 57.9
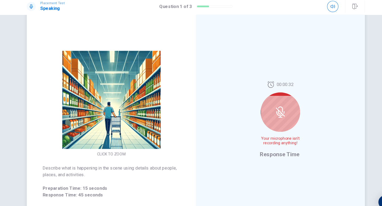
click at [270, 80] on div "00:00:32 Your microphone isn't recording anything!" at bounding box center [270, 112] width 39 height 65
drag, startPoint x: 270, startPoint y: 80, endPoint x: 260, endPoint y: 82, distance: 9.8
click at [260, 82] on div "00:00:31" at bounding box center [271, 83] width 25 height 6
drag, startPoint x: 260, startPoint y: 82, endPoint x: 261, endPoint y: 103, distance: 20.3
click at [261, 103] on div "00:00:30 Your microphone isn't recording anything!" at bounding box center [270, 112] width 39 height 65
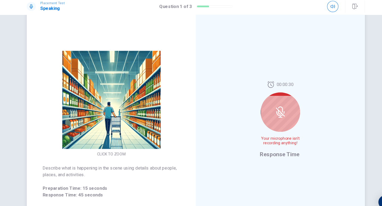
drag, startPoint x: 261, startPoint y: 103, endPoint x: 273, endPoint y: 111, distance: 14.7
click at [273, 111] on div at bounding box center [270, 109] width 37 height 37
click at [273, 111] on icon at bounding box center [270, 109] width 11 height 11
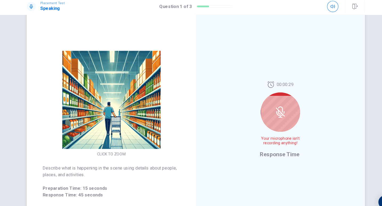
click at [273, 111] on icon at bounding box center [270, 109] width 11 height 11
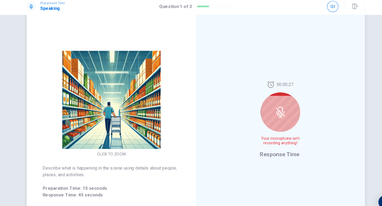
click at [273, 111] on icon at bounding box center [270, 109] width 11 height 11
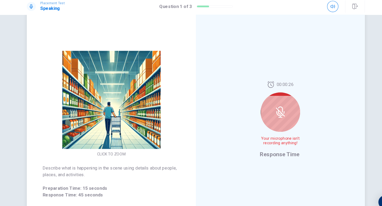
click at [273, 111] on icon at bounding box center [270, 109] width 11 height 11
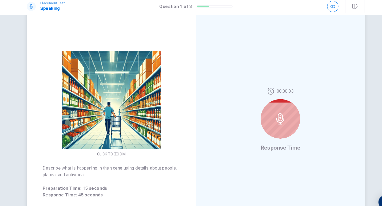
click at [269, 122] on div at bounding box center [270, 115] width 37 height 37
click at [267, 117] on icon at bounding box center [270, 115] width 11 height 11
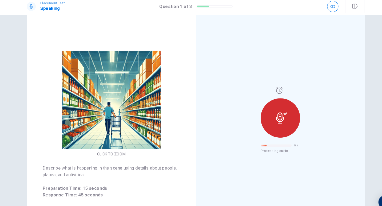
drag, startPoint x: 267, startPoint y: 118, endPoint x: 226, endPoint y: 121, distance: 41.2
click at [226, 121] on div "35 % Processing audio..." at bounding box center [271, 117] width 160 height 232
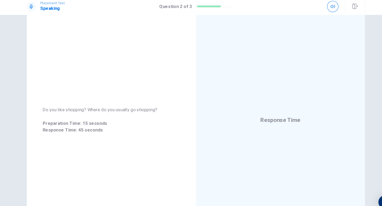
click at [193, 8] on div at bounding box center [209, 9] width 34 height 2
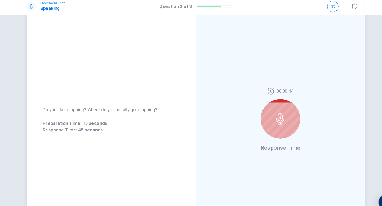
click at [270, 117] on icon at bounding box center [270, 115] width 11 height 11
click at [271, 118] on icon at bounding box center [270, 115] width 11 height 11
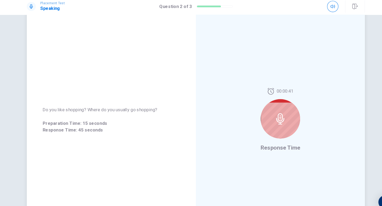
click at [271, 118] on icon at bounding box center [270, 115] width 11 height 11
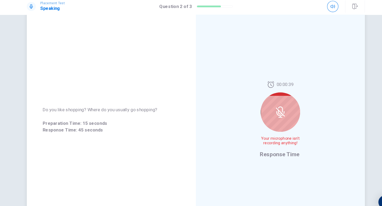
click at [271, 118] on div at bounding box center [270, 109] width 37 height 37
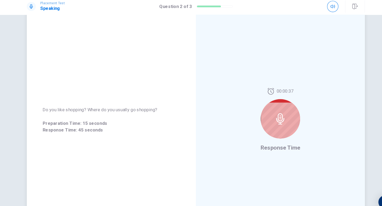
click at [270, 116] on div at bounding box center [270, 115] width 37 height 37
click at [270, 116] on icon at bounding box center [270, 115] width 11 height 11
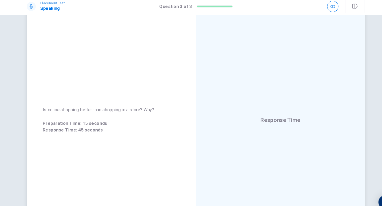
click at [270, 116] on span "Response Time" at bounding box center [271, 117] width 38 height 6
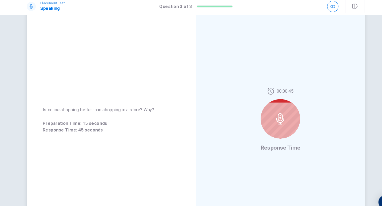
click at [270, 116] on icon at bounding box center [270, 115] width 11 height 11
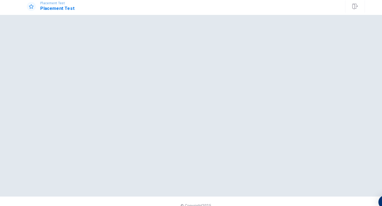
scroll to position [0, 0]
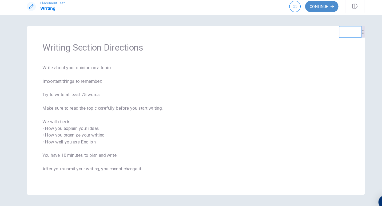
click at [293, 6] on button "Continue" at bounding box center [309, 9] width 31 height 11
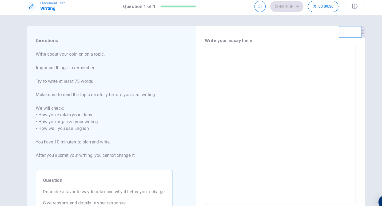
click at [207, 60] on textarea at bounding box center [270, 122] width 135 height 142
type textarea "M"
type textarea "x"
type textarea "My"
type textarea "x"
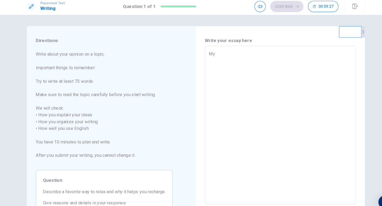
type textarea "My"
type textarea "x"
type textarea "My f"
type textarea "x"
type textarea "My fa"
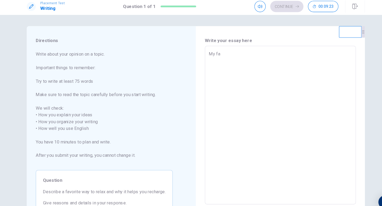
type textarea "x"
type textarea "My fav"
type textarea "x"
type textarea "My favo"
type textarea "x"
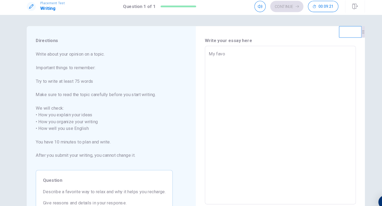
type textarea "My favor"
type textarea "x"
type textarea "My favori"
type textarea "x"
type textarea "My favoriy"
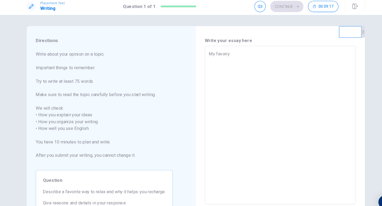
type textarea "x"
type textarea "My favori"
type textarea "x"
type textarea "My favorit"
type textarea "x"
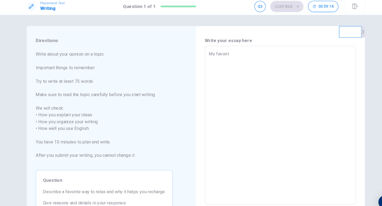
type textarea "My favorite"
type textarea "x"
type textarea "My favorite"
type textarea "x"
type textarea "My favorite w"
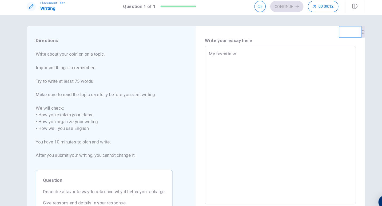
type textarea "x"
type textarea "My favorite wa"
type textarea "x"
type textarea "My favorite way"
type textarea "x"
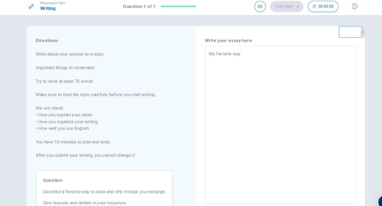
type textarea "My favorite way"
type textarea "x"
type textarea "My favorite way t"
type textarea "x"
type textarea "My favorite way to"
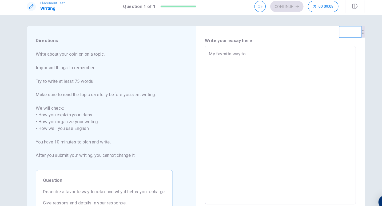
type textarea "x"
type textarea "My favorite way to"
type textarea "x"
type textarea "My favorite way to r"
type textarea "x"
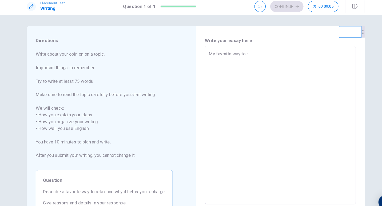
type textarea "My favorite way to re"
type textarea "x"
type textarea "My favorite way to rel"
type textarea "x"
type textarea "My favorite way to [MEDICAL_DATA]"
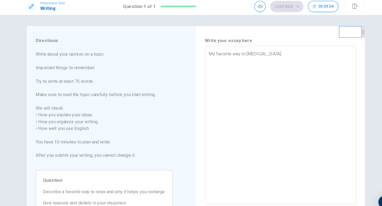
type textarea "x"
type textarea "My favorite way to relax"
type textarea "x"
type textarea "My favorite way to relax"
type textarea "x"
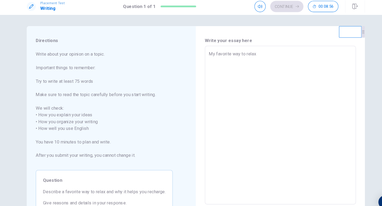
type textarea "My favorite way to relax i"
type textarea "x"
type textarea "My favorite way to relax is"
type textarea "x"
type textarea "My favorite way to relax is"
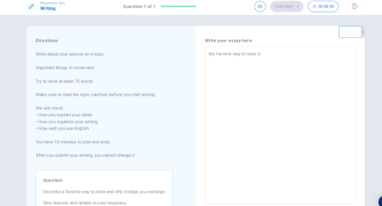
type textarea "x"
type textarea "My favorite way to relax is r"
type textarea "x"
type textarea "My favorite way to relax is re"
type textarea "x"
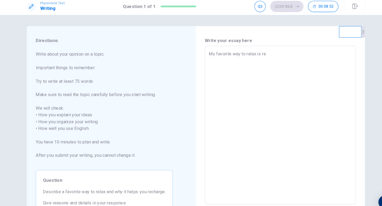
type textarea "My favorite way to relax is rea"
type textarea "x"
type textarea "My favorite way to relax is read"
type textarea "x"
type textarea "My favorite way to relax is read"
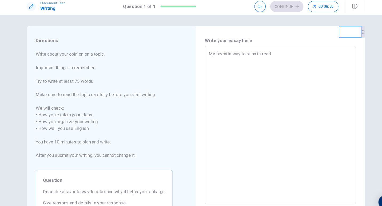
type textarea "x"
type textarea "My favorite way to relax is read b"
type textarea "x"
type textarea "My favorite way to relax is read bo"
type textarea "x"
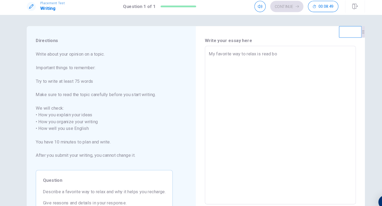
type textarea "My favorite way to relax is read boo"
type textarea "x"
type textarea "My favorite way to relax is read book"
type textarea "x"
type textarea "My favorite way to relax is read books"
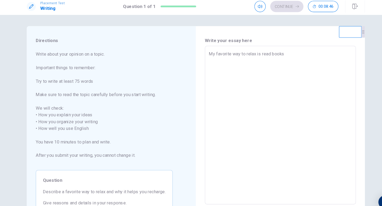
type textarea "x"
type textarea "My favorite way to relax is read books."
type textarea "x"
type textarea "My favorite way to relax is read books.w"
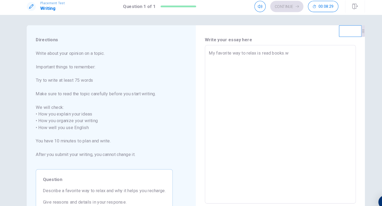
type textarea "x"
type textarea "My favorite way to relax is read books.wh"
type textarea "x"
type textarea "My favorite way to relax is read books.whe"
type textarea "x"
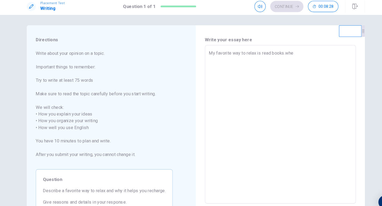
type textarea "My favorite way to relax is read books.when"
type textarea "x"
click at [277, 54] on textarea "My favorite way to relax is read books.when" at bounding box center [270, 121] width 135 height 142
type textarea "My favorite way to relax is read books.hen"
type textarea "x"
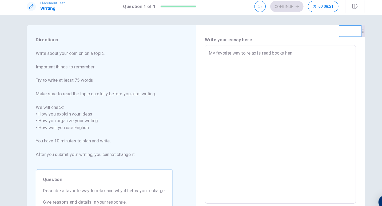
type textarea "My favorite way to relax is read books.When"
click at [291, 55] on textarea "My favorite way to relax is read books.When" at bounding box center [270, 121] width 135 height 142
type textarea "x"
type textarea "My favorite way to relax is read books.When"
type textarea "x"
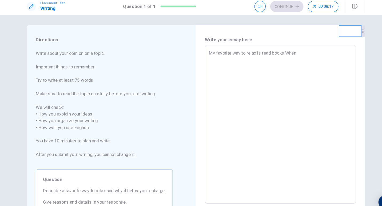
type textarea "My favorite way to relax is read books.When I"
type textarea "x"
type textarea "My favorite way to relax is read books.When I"
type textarea "x"
type textarea "My favorite way to relax is read books.When I w"
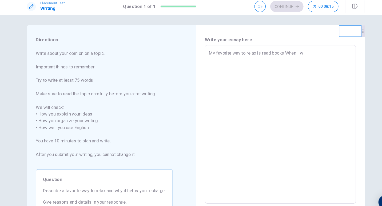
type textarea "x"
type textarea "My favorite way to relax is read books.When I wa"
type textarea "x"
type textarea "My favorite way to relax is read books.When I was"
type textarea "x"
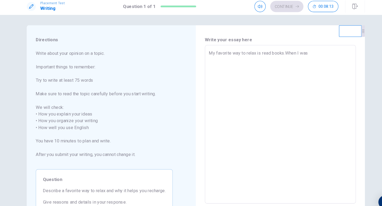
type textarea "My favorite way to relax is read books.When I wa"
type textarea "x"
type textarea "My favorite way to relax is read books.When I w"
type textarea "x"
type textarea "My favorite way to relax is read books.When I"
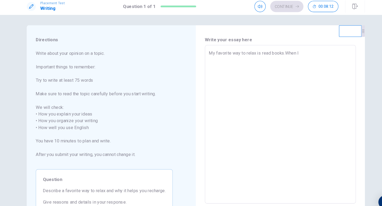
type textarea "x"
type textarea "My favorite way to relax is read books.When I a"
type textarea "x"
type textarea "My favorite way to relax is read books.When I am"
type textarea "x"
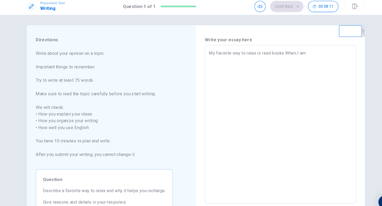
type textarea "My favorite way to relax is read books.When I am"
type textarea "x"
type textarea "My favorite way to relax is read books.When I am n"
type textarea "x"
type textarea "My favorite way to relax is read books.When I am no"
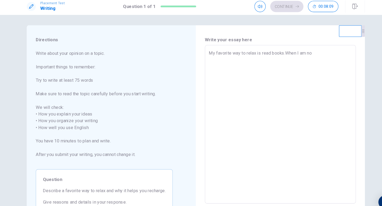
type textarea "x"
type textarea "My favorite way to relax is read books.When I am not"
type textarea "x"
type textarea "My favorite way to relax is read books.When I am not"
type textarea "x"
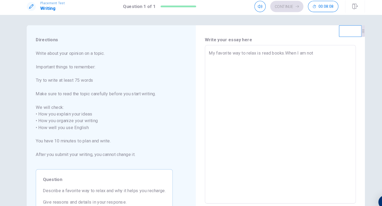
type textarea "My favorite way to relax is read books.When I am not h"
type textarea "x"
type textarea "My favorite way to relax is read books.When I am not ha"
type textarea "x"
type textarea "My favorite way to relax is read books.When I am not hap"
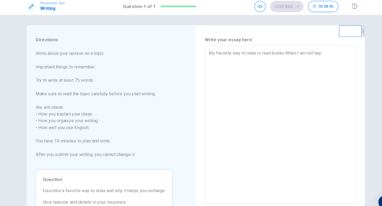
type textarea "x"
type textarea "My favorite way to relax is read books.When I am not happ"
type textarea "x"
type textarea "My favorite way to relax is read books.When I am not happy"
type textarea "x"
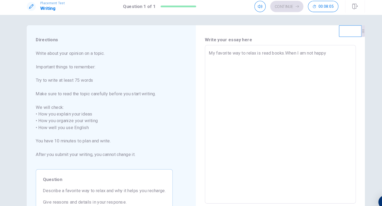
type textarea "My favorite way to relax is read books.When I am not happy"
type textarea "x"
type textarea "My favorite way to relax is read books.When I am not happy o"
type textarea "x"
type textarea "My favorite way to relax is read books.When I am not happy or"
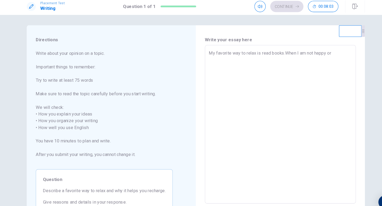
type textarea "x"
type textarea "My favorite way to relax is read books.When I am not happy or"
type textarea "x"
type textarea "My favorite way to relax is read books.When I am not happy or s"
type textarea "x"
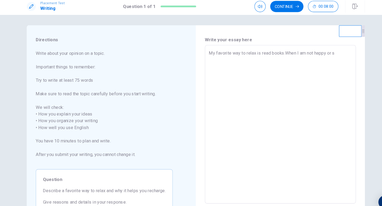
type textarea "My favorite way to relax is read books.When I am not happy or so"
type textarea "x"
type textarea "My favorite way to relax is read books.When I am not happy or so"
type textarea "x"
type textarea "My favorite way to relax is read books.When I am not happy or so t"
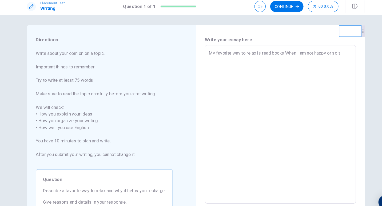
type textarea "x"
type textarea "My favorite way to relax is read books.When I am not happy or so ti"
type textarea "x"
type textarea "My favorite way to relax is read books.When I am not happy or so tir"
type textarea "x"
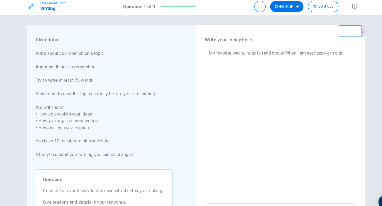
type textarea "My favorite way to relax is read books.When I am not happy or so tire"
type textarea "x"
type textarea "My favorite way to relax is read books.When I am not happy or so tired"
type textarea "x"
type textarea "My favorite way to relax is read books.When I am not happy or so tired"
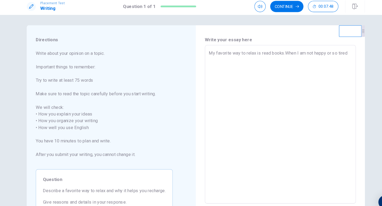
type textarea "x"
type textarea "My favorite way to relax is read books.When I am not happy or so tired"
type textarea "x"
type textarea "My favorite way to relax is read books.When I am not happy or so tired,"
type textarea "x"
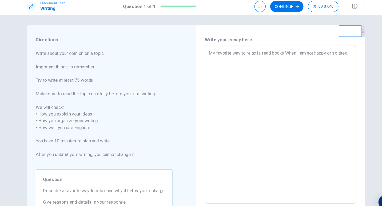
type textarea "My favorite way to relax is read books.When I am not happy or so tired,i"
type textarea "x"
type textarea "My favorite way to relax is read books.When I am not happy or so tired,"
type textarea "x"
type textarea "My favorite way to relax is read books.When I am not happy or so tired,i"
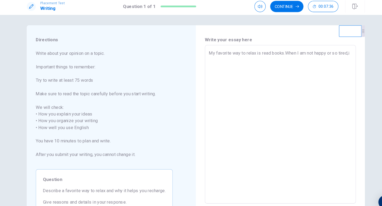
type textarea "x"
type textarea "My favorite way to relax is read books.When I am not happy or so tired,i"
type textarea "x"
type textarea "My favorite way to relax is read books.When I am not happy or so tired,i w"
type textarea "x"
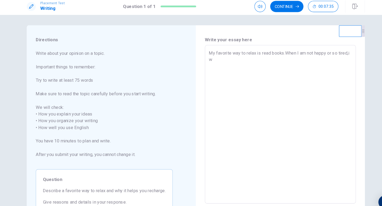
type textarea "My favorite way to relax is read books.When I am not happy or so tired,i [GEOGR…"
type textarea "x"
type textarea "My favorite way to relax is read books.When I am not happy or so tired,i wil"
type textarea "x"
type textarea "My favorite way to relax is read books.When I am not happy or so tired,i will"
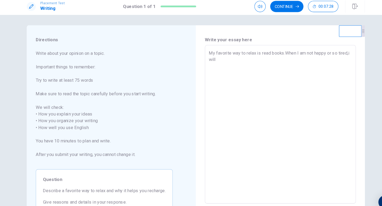
click at [213, 59] on textarea "My favorite way to relax is read books.When I am not happy or so tired,i will" at bounding box center [270, 121] width 135 height 142
type textarea "x"
click at [212, 59] on textarea "My favorite way to relax is read books.When I am not happy or so tired,i will" at bounding box center [270, 121] width 135 height 142
type textarea "My favorite way to relax is read books.When I am not happy or so tired, will"
type textarea "x"
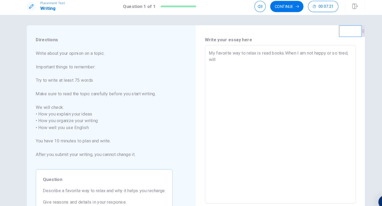
type textarea "My favorite way to relax is read books.When I am not happy or so tired,I will"
click at [225, 59] on textarea "My favorite way to relax is read books.When I am not happy or so tired,I will" at bounding box center [270, 121] width 135 height 142
type textarea "x"
type textarea "My favorite way to relax is read books.When I am not happy or so tired,I will"
type textarea "x"
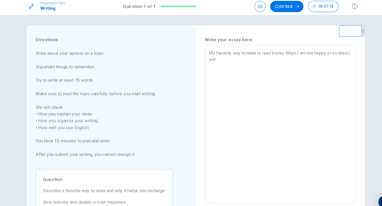
type textarea "My favorite way to relax is read books.When I am not happy or so tired,I will r"
type textarea "x"
type textarea "My favorite way to relax is read books.When I am not happy or so tired,I will re"
type textarea "x"
type textarea "My favorite way to relax is read books.When I am not happy or so tired,I will r…"
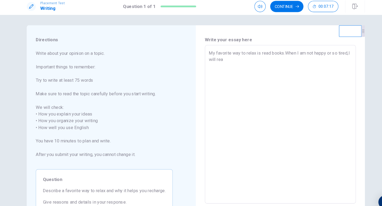
type textarea "x"
click at [293, 60] on textarea "My favorite way to relax is read books.When I am not happy or so tired,I will r…" at bounding box center [270, 121] width 135 height 142
click at [293, 63] on textarea "My favorite way to relax is read books.When I am not happy or so tired,I will r…" at bounding box center [270, 121] width 135 height 142
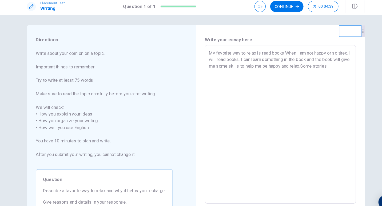
click at [293, 66] on textarea "My favorite way to relax is read books.When I am not happy or so tired,I will r…" at bounding box center [270, 121] width 135 height 142
click at [221, 74] on textarea "My favorite way to relax is read books.When I am not happy or so tired,I will r…" at bounding box center [270, 121] width 135 height 142
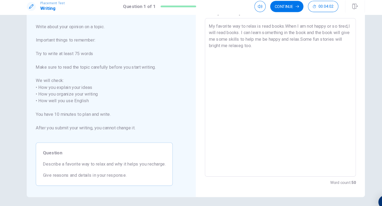
scroll to position [26, 0]
click at [293, 46] on textarea "My favorite way to relax is read books.When I am not happy or so tired,I will r…" at bounding box center [270, 96] width 135 height 142
click at [236, 52] on textarea "My favorite way to relax is read books.When I am not happy or so tired,I will r…" at bounding box center [270, 96] width 135 height 142
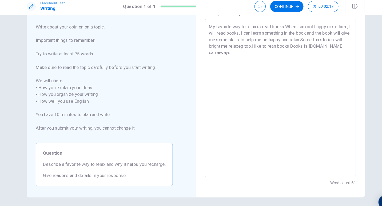
click at [236, 52] on textarea "My favorite way to relax is read books.When I am not happy or so tired,I will r…" at bounding box center [270, 96] width 135 height 142
click at [252, 56] on textarea "My favorite way to relax is read books.When I am not happy or so tired,I will r…" at bounding box center [270, 96] width 135 height 142
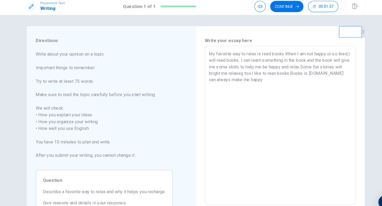
scroll to position [26, 0]
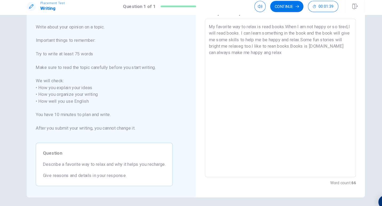
click at [285, 54] on textarea "My favorite way to relax is read books.When I am not happy or so tired,I will r…" at bounding box center [270, 96] width 135 height 142
click at [298, 55] on textarea "My favorite way to relax is read books.When I am not happy or so tired,I will r…" at bounding box center [270, 96] width 135 height 142
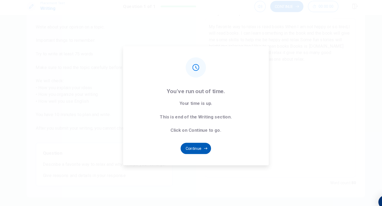
type textarea "My favorite way to relax is read books.When I am not happy or so tired,I will r…"
click at [194, 140] on button "Continue" at bounding box center [190, 143] width 29 height 11
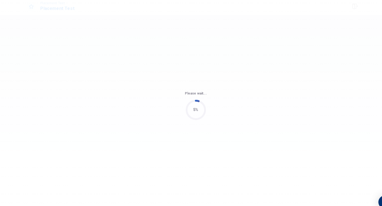
scroll to position [0, 0]
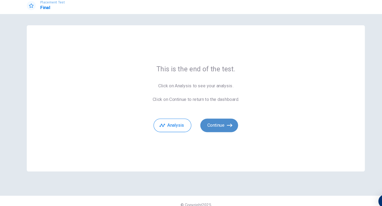
click at [222, 119] on button "Continue" at bounding box center [213, 122] width 36 height 13
